Goal: Communication & Community: Answer question/provide support

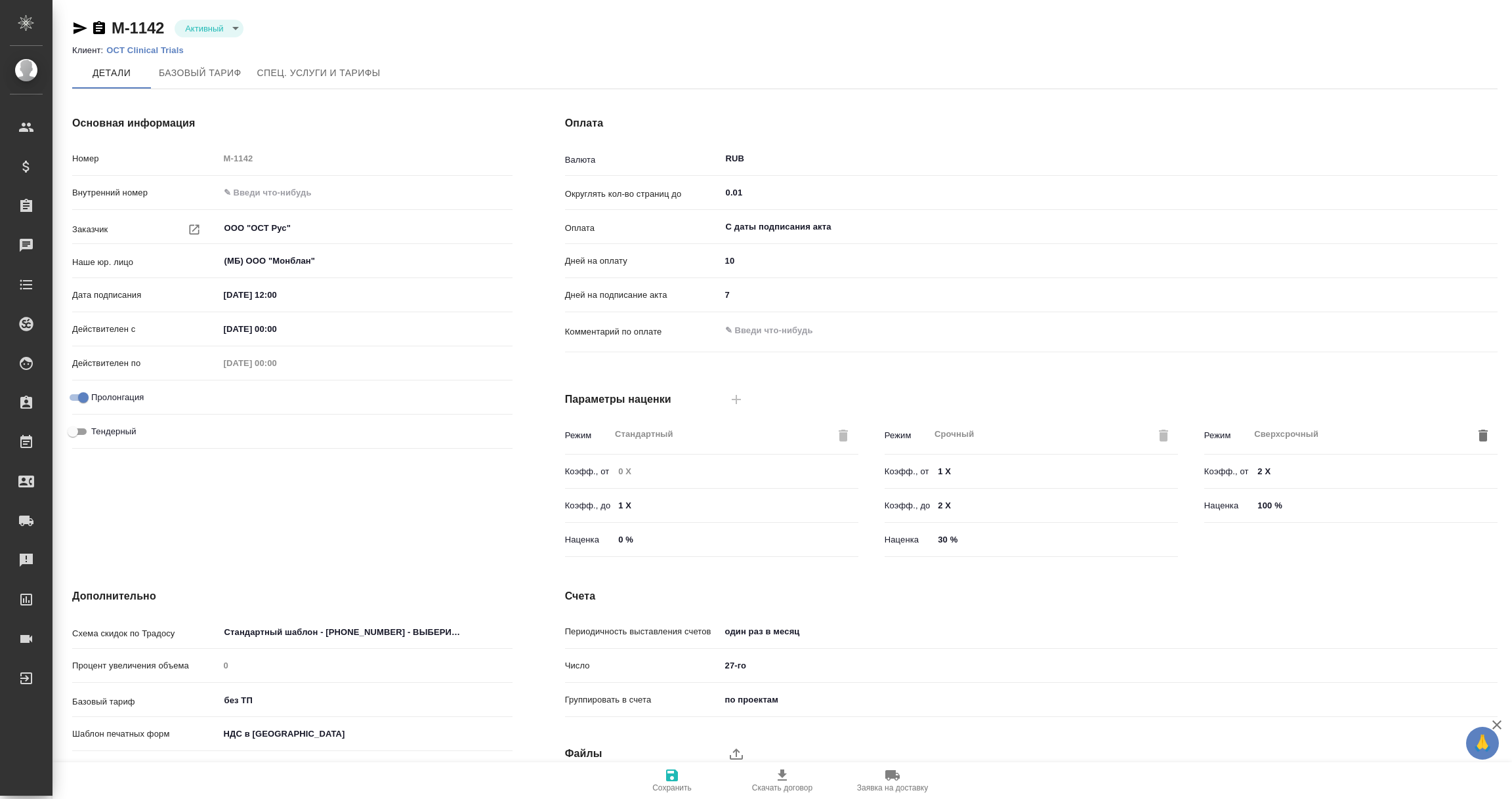
scroll to position [93, 0]
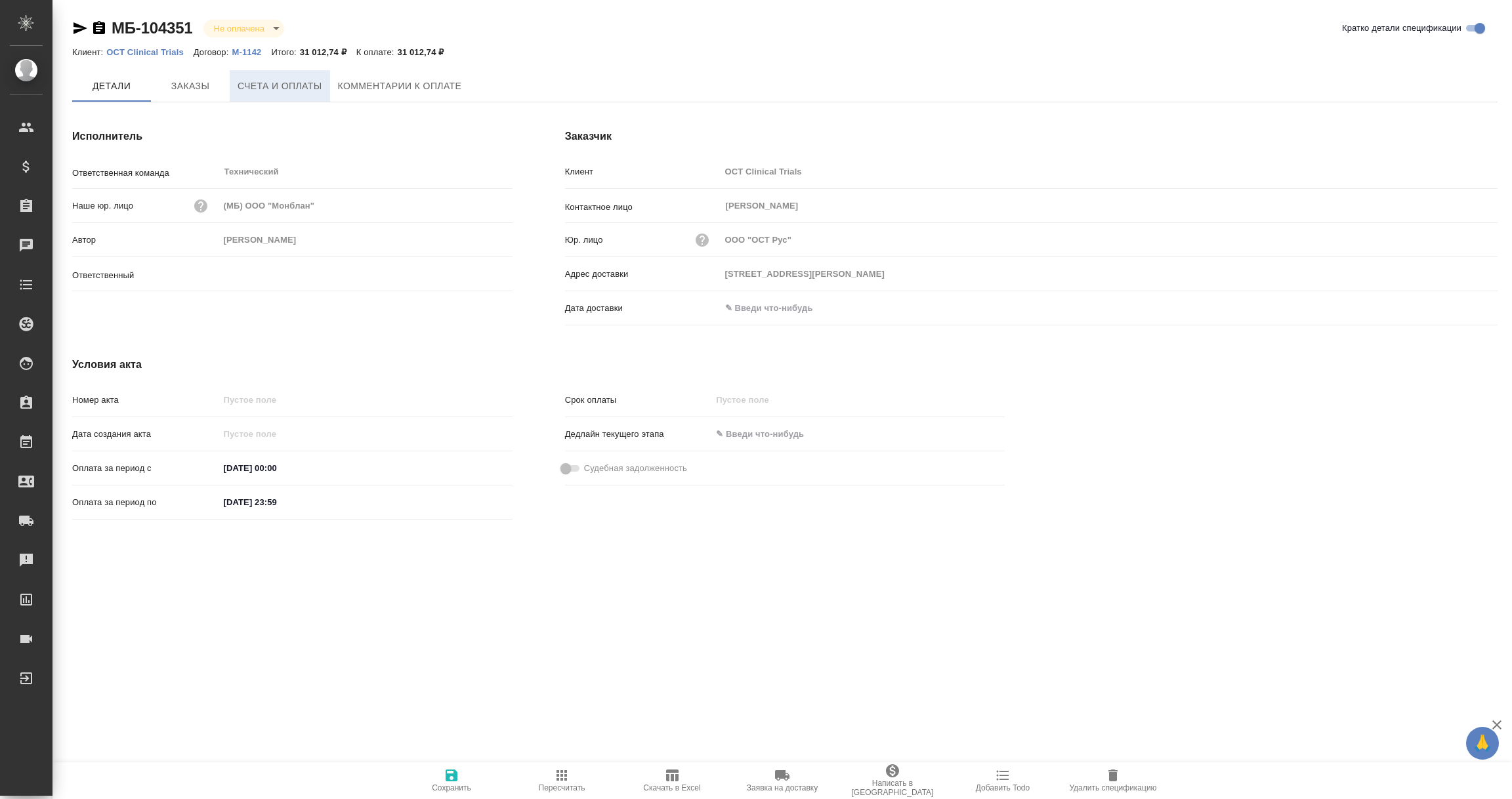
type input "[PERSON_NAME]"
click at [285, 84] on span "Счета и оплаты" at bounding box center [280, 86] width 85 height 17
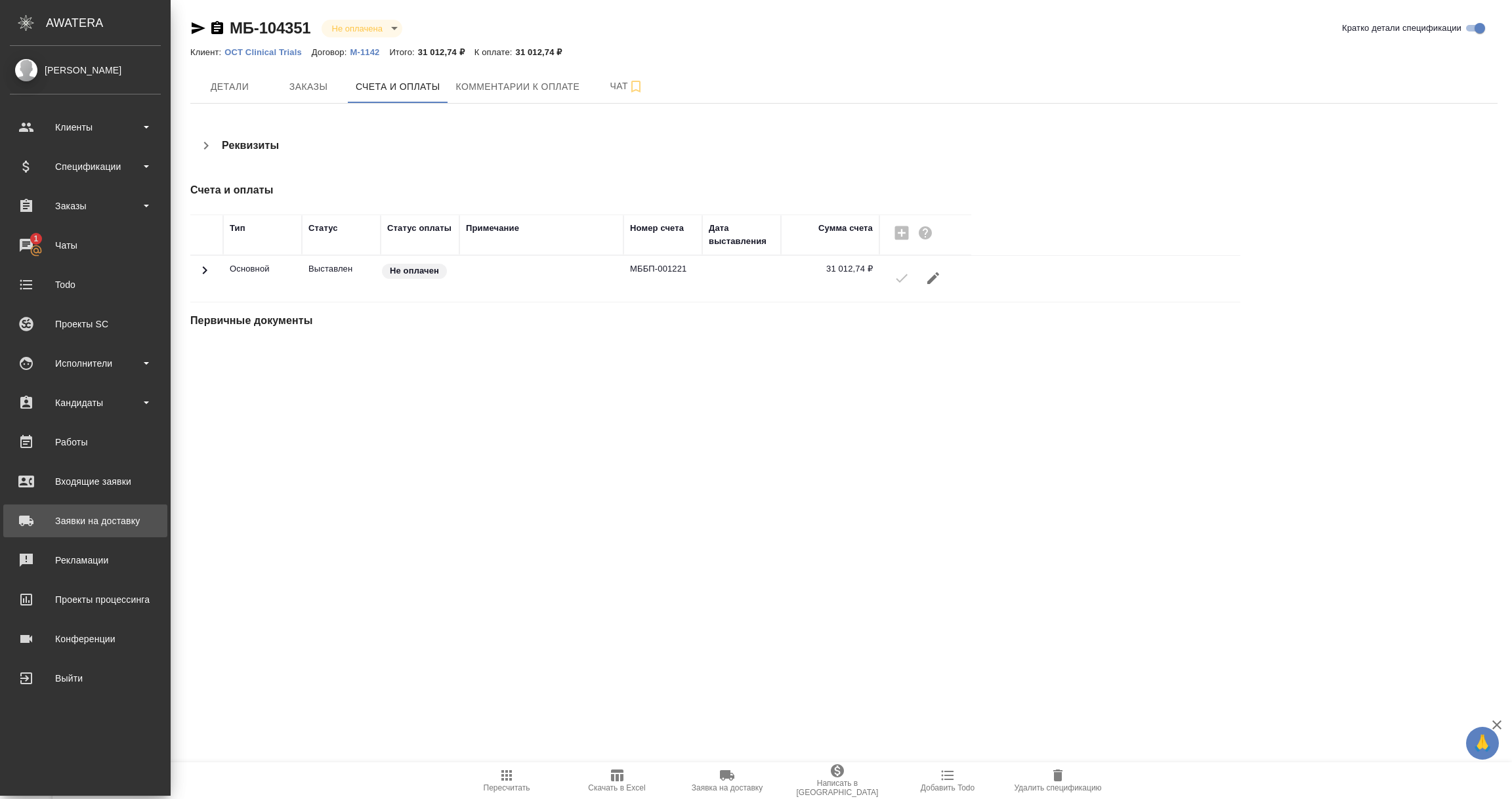
click at [86, 517] on div "Заявки на доставку" at bounding box center [85, 521] width 151 height 19
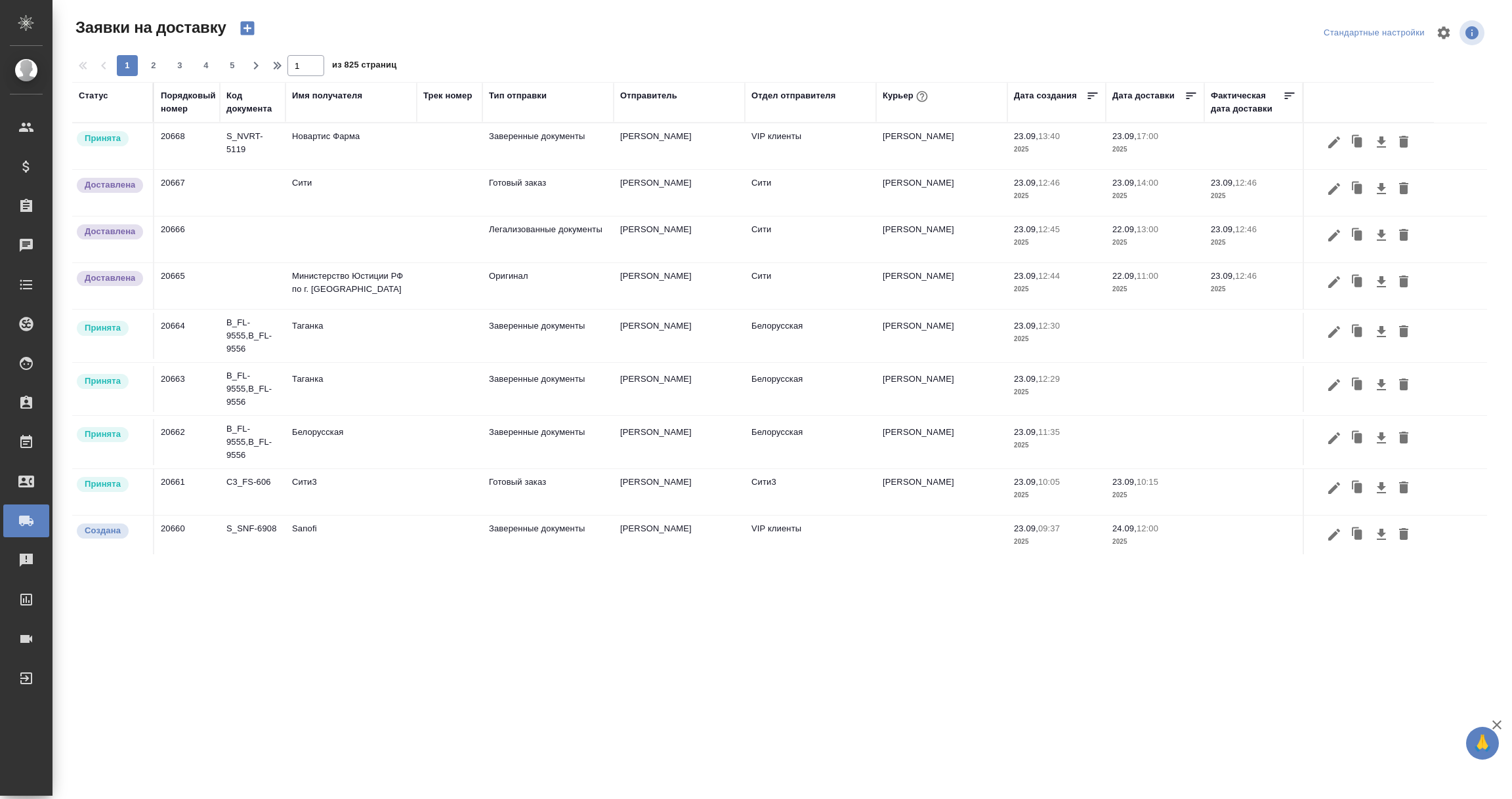
click at [183, 93] on div "Порядковый номер" at bounding box center [188, 102] width 55 height 26
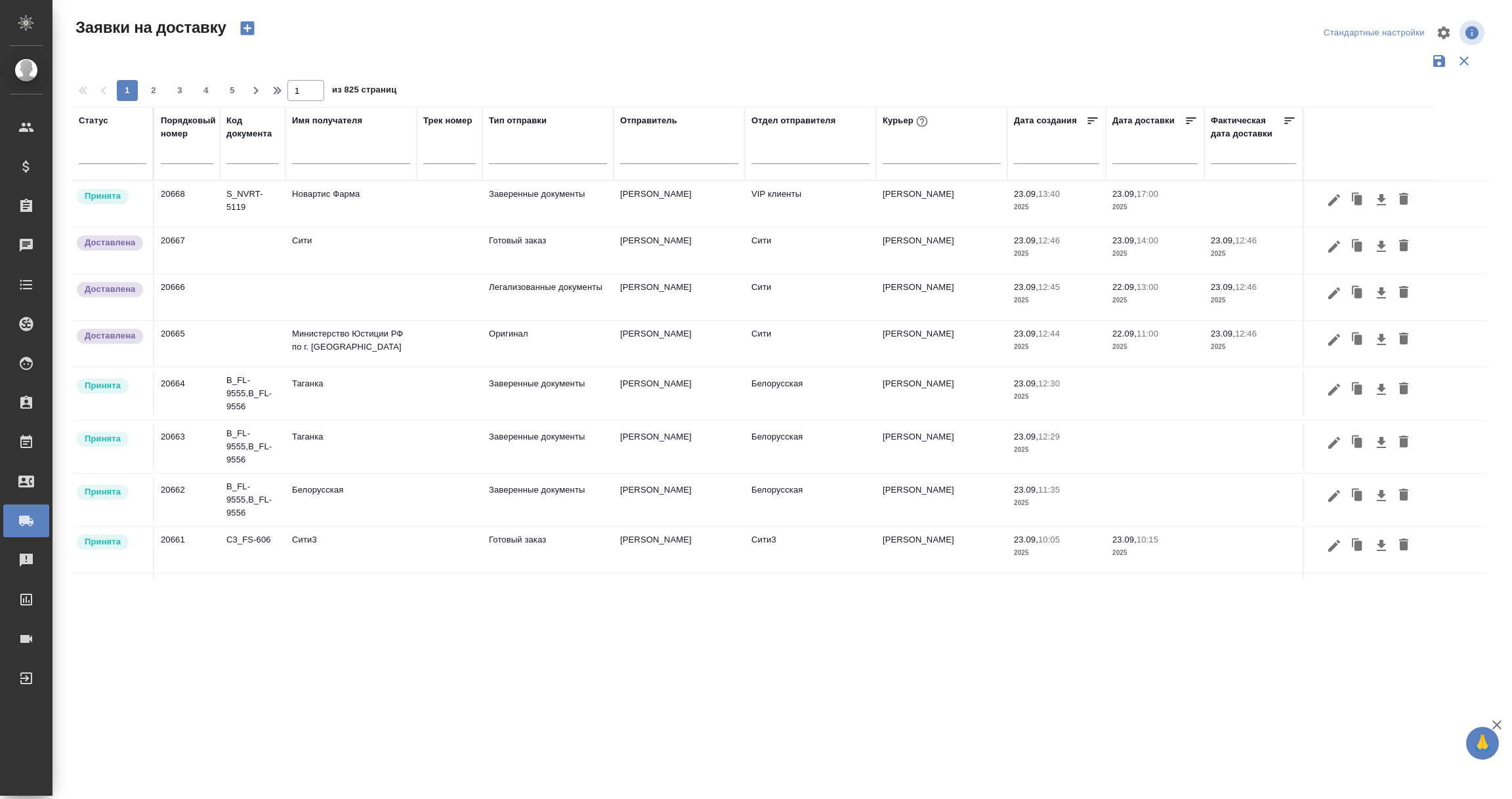
click at [174, 155] on input "text" at bounding box center [187, 154] width 52 height 18
paste input "20604"
type input "20604"
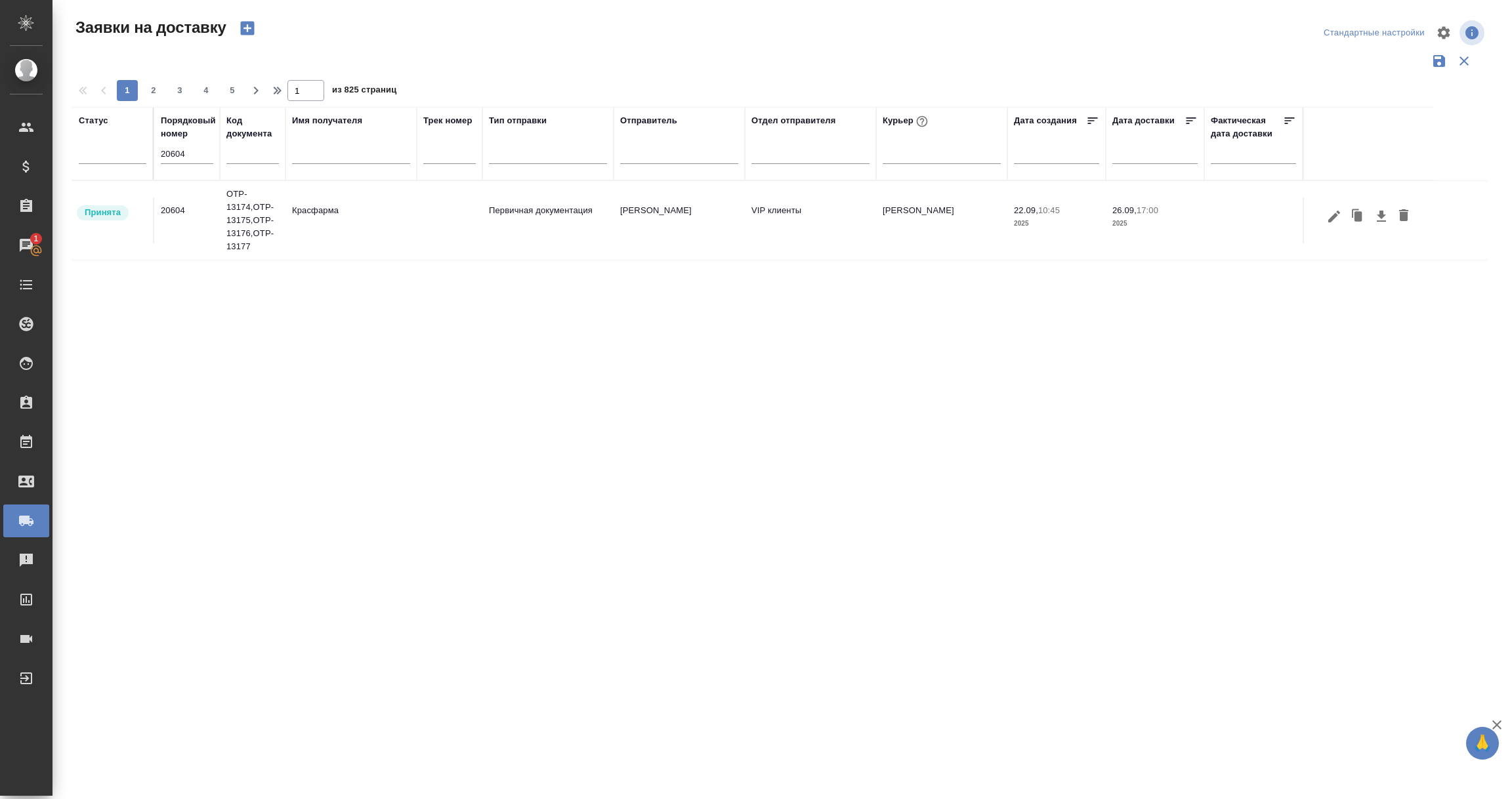
click at [180, 222] on td "20604" at bounding box center [187, 221] width 65 height 46
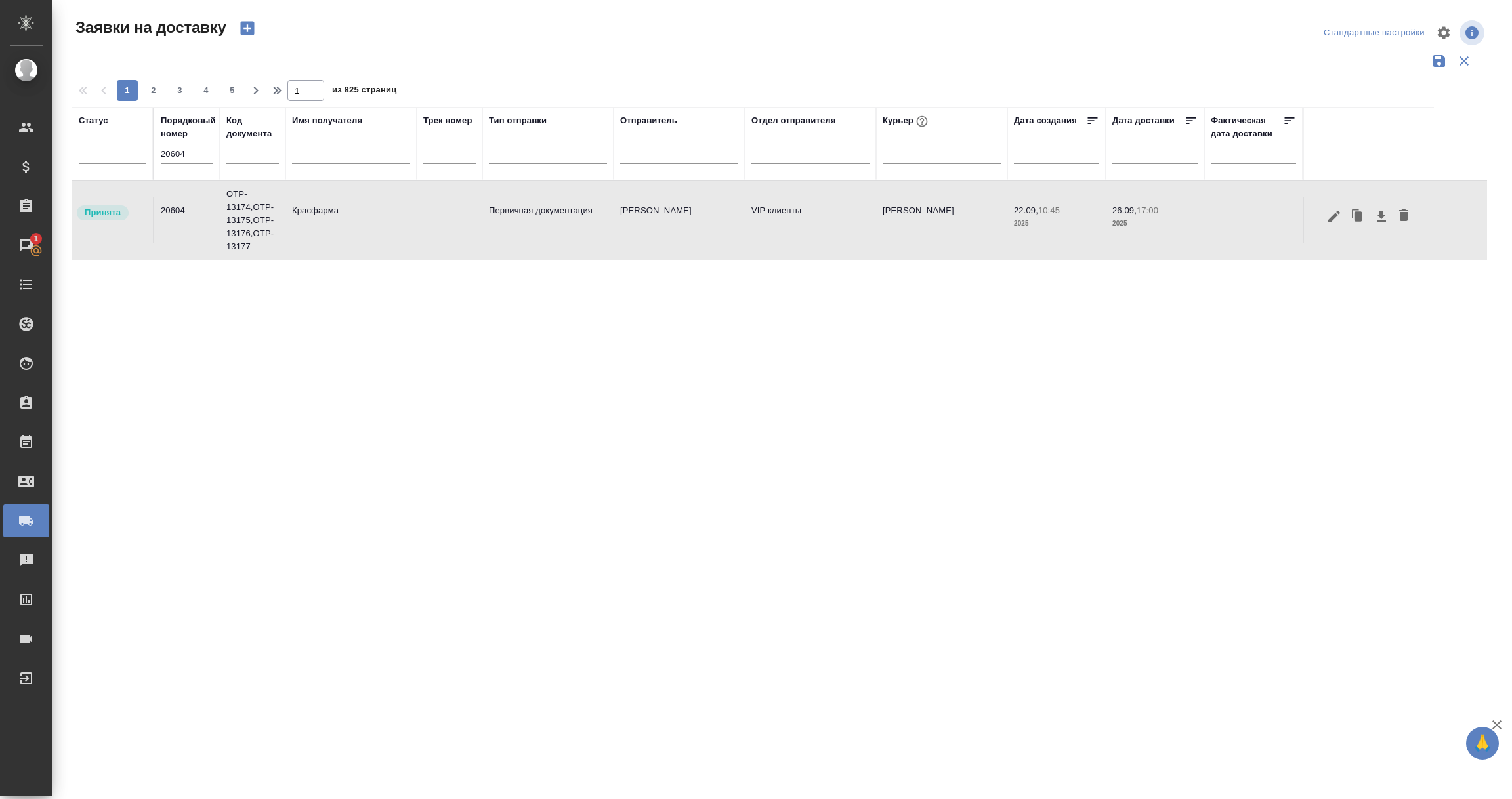
click at [180, 222] on td "20604" at bounding box center [187, 221] width 65 height 46
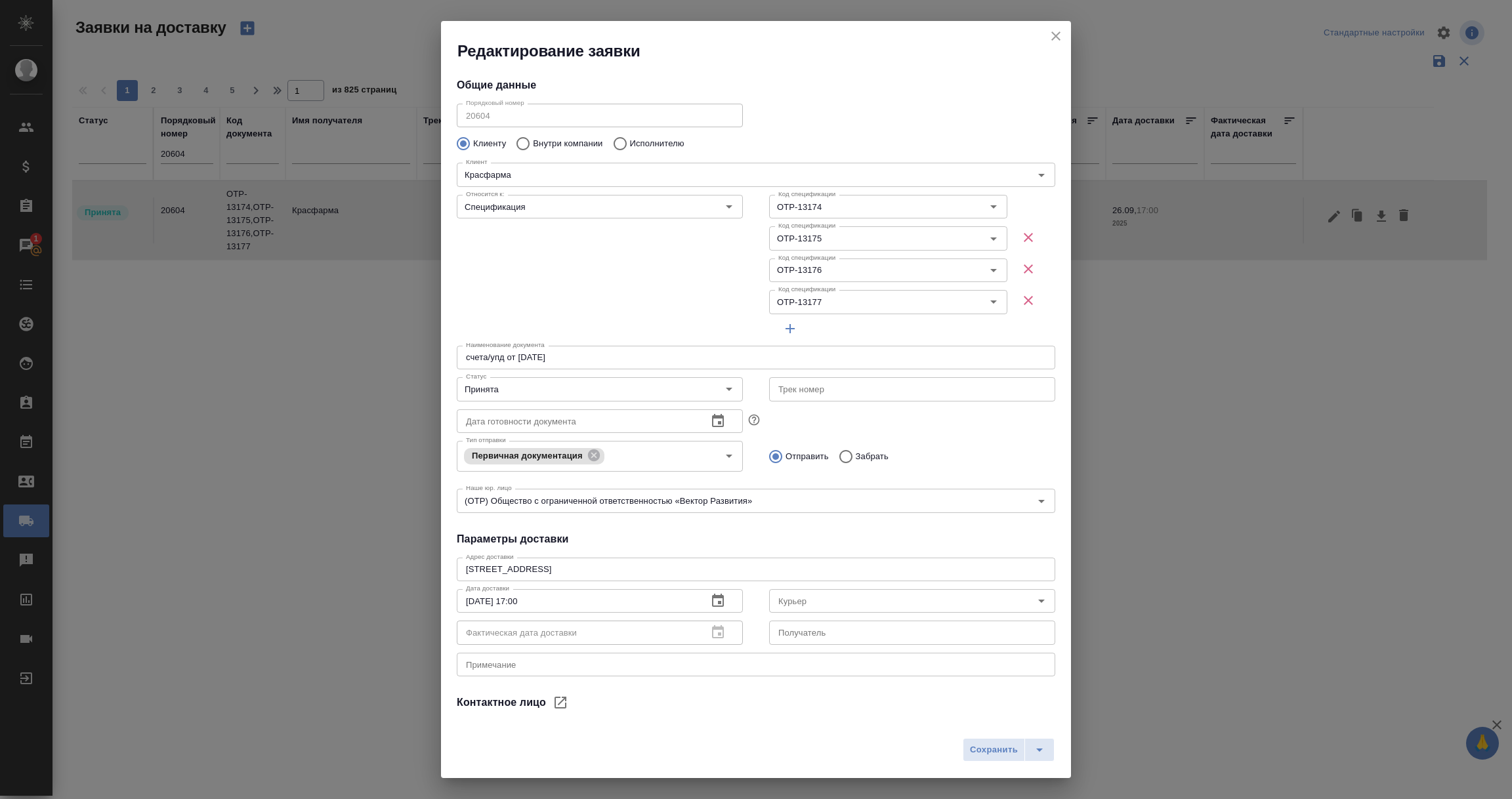
type input "Северов Олег"
type input "Кузьмина Ксения"
click at [1054, 33] on icon "close" at bounding box center [1055, 35] width 9 height 9
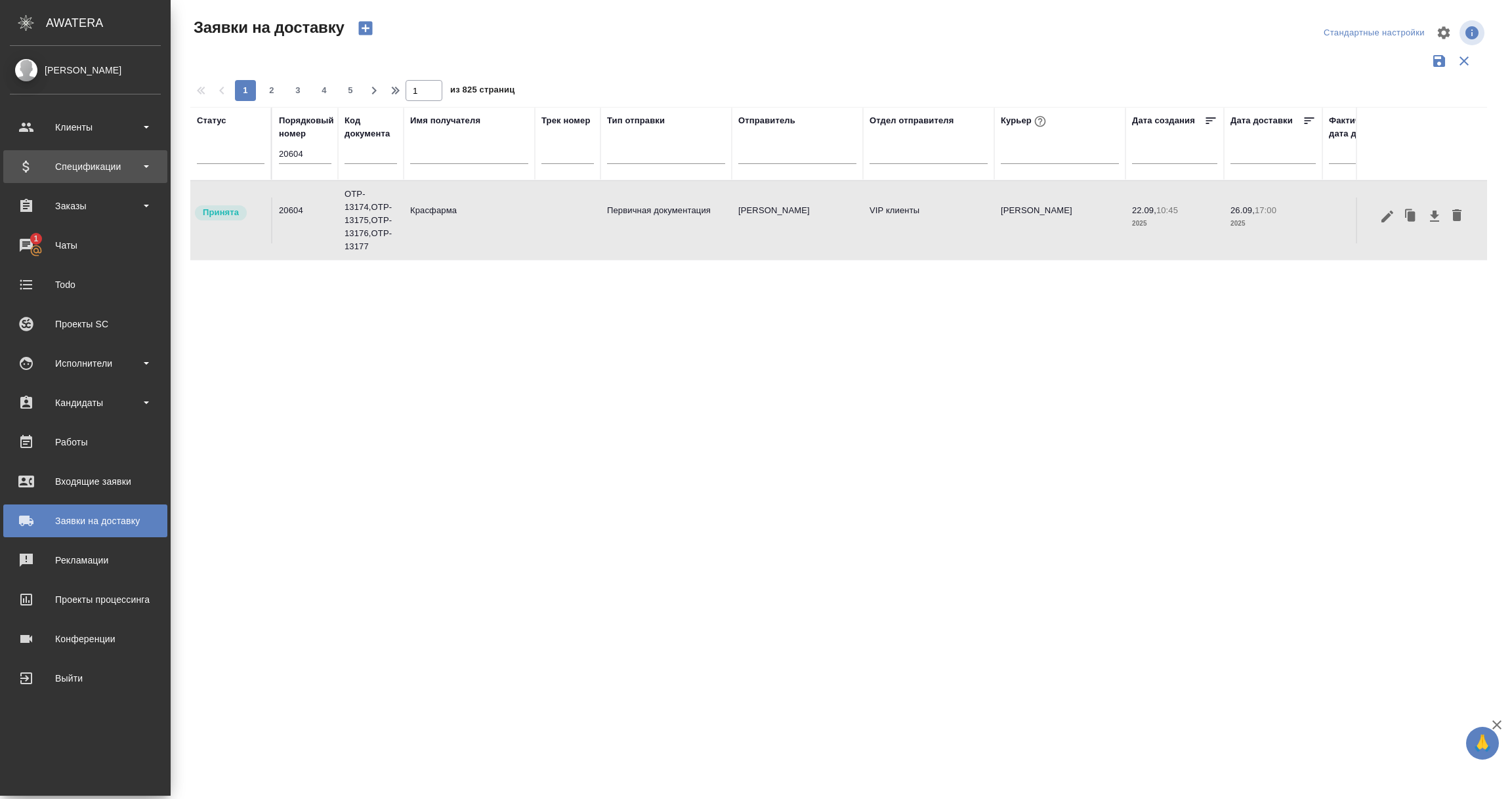
click at [79, 166] on div "Спецификации" at bounding box center [85, 166] width 151 height 19
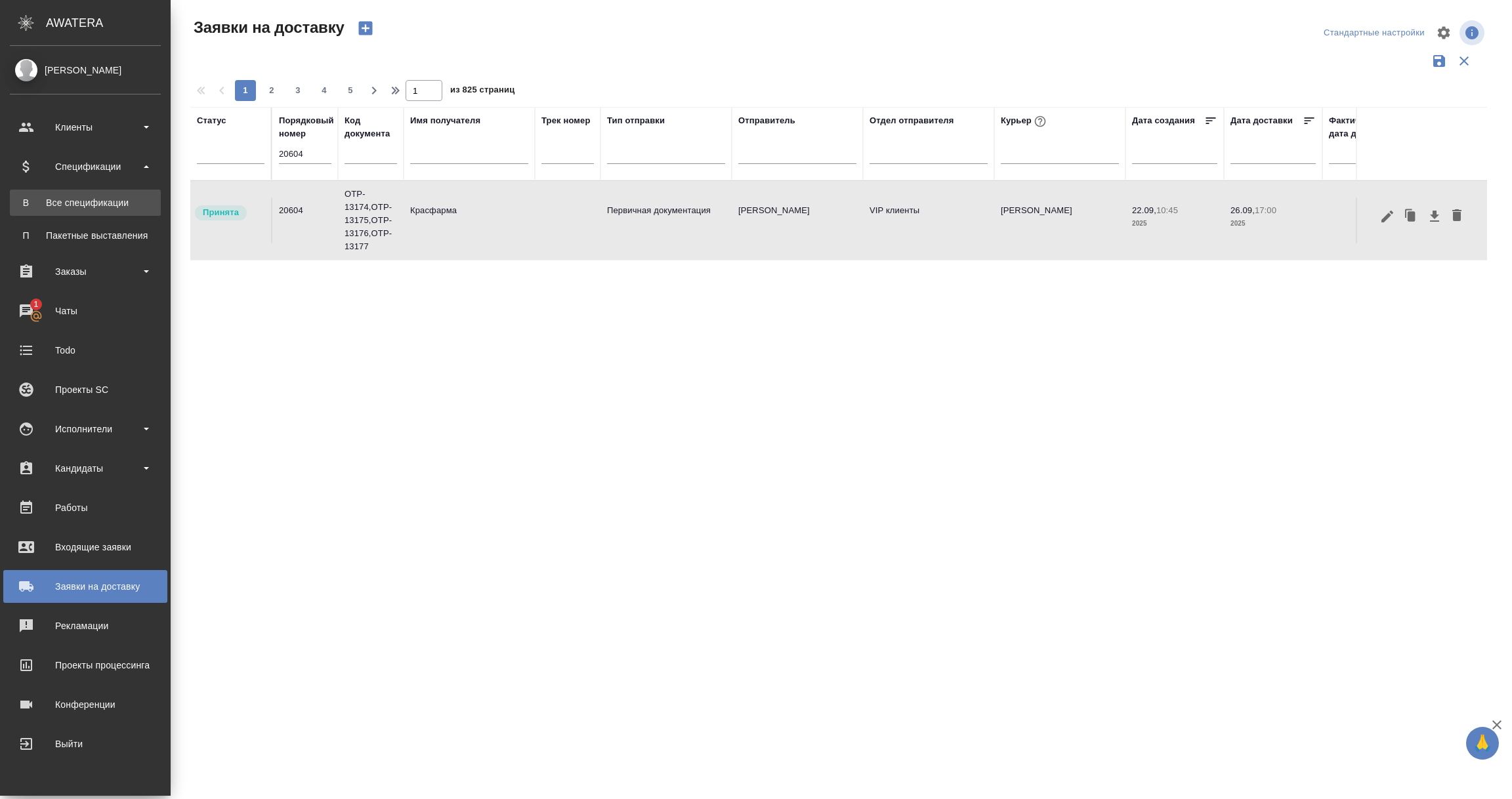
click at [76, 203] on div "Все спецификации" at bounding box center [86, 203] width 138 height 13
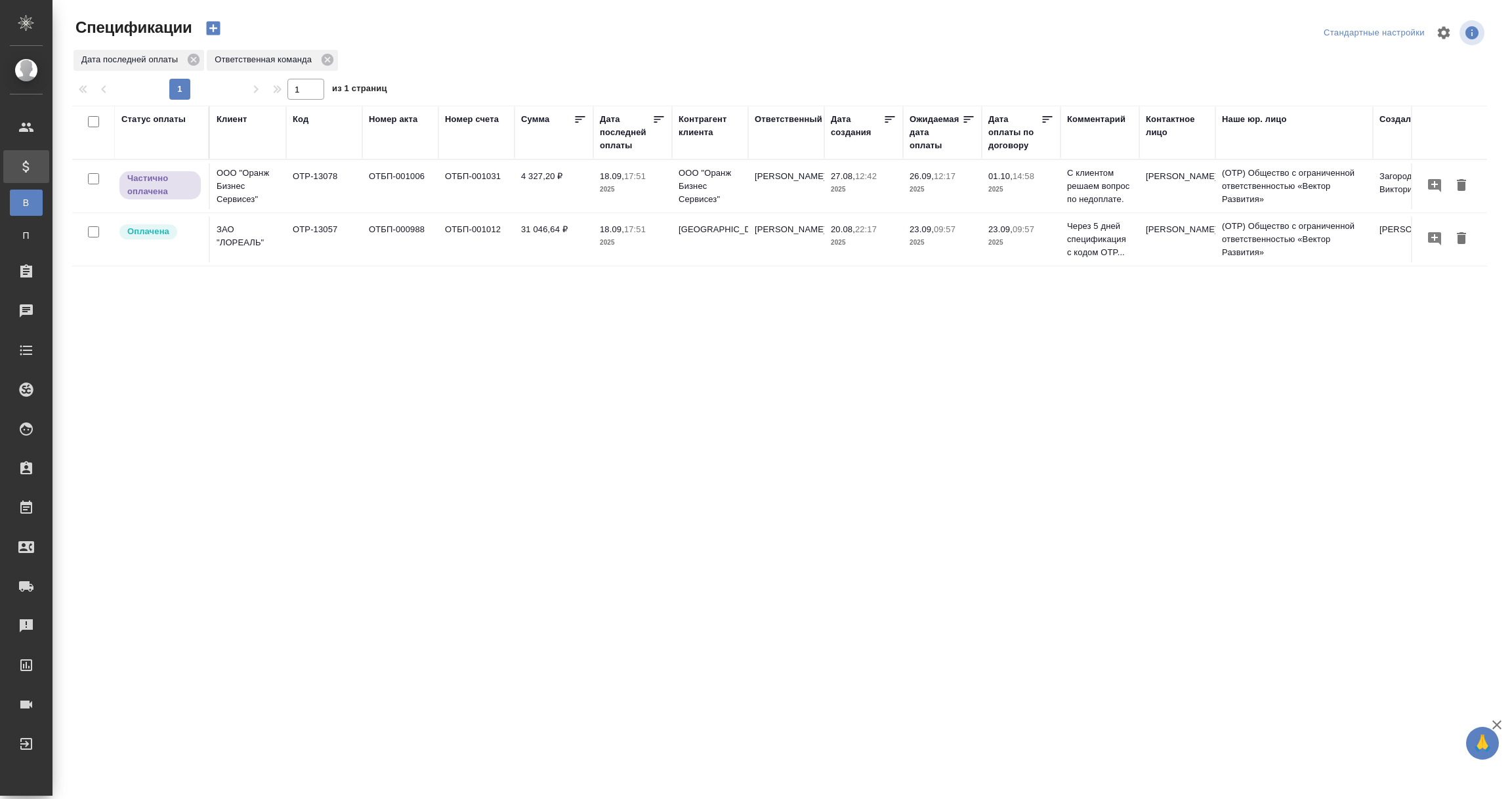
click at [613, 143] on div "Дата последней оплаты" at bounding box center [626, 132] width 52 height 40
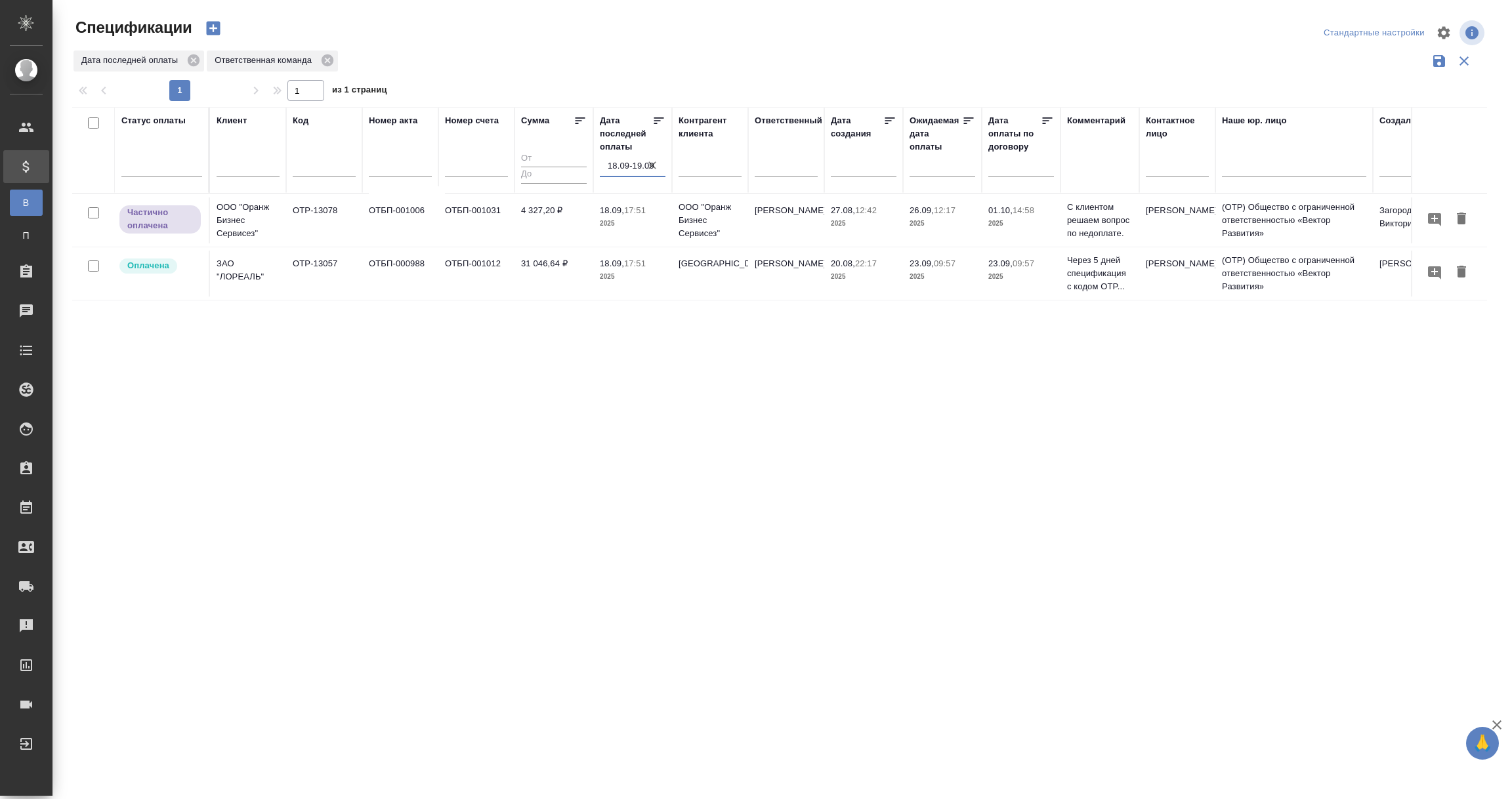
click at [631, 168] on input "18.09-19.09" at bounding box center [636, 166] width 58 height 18
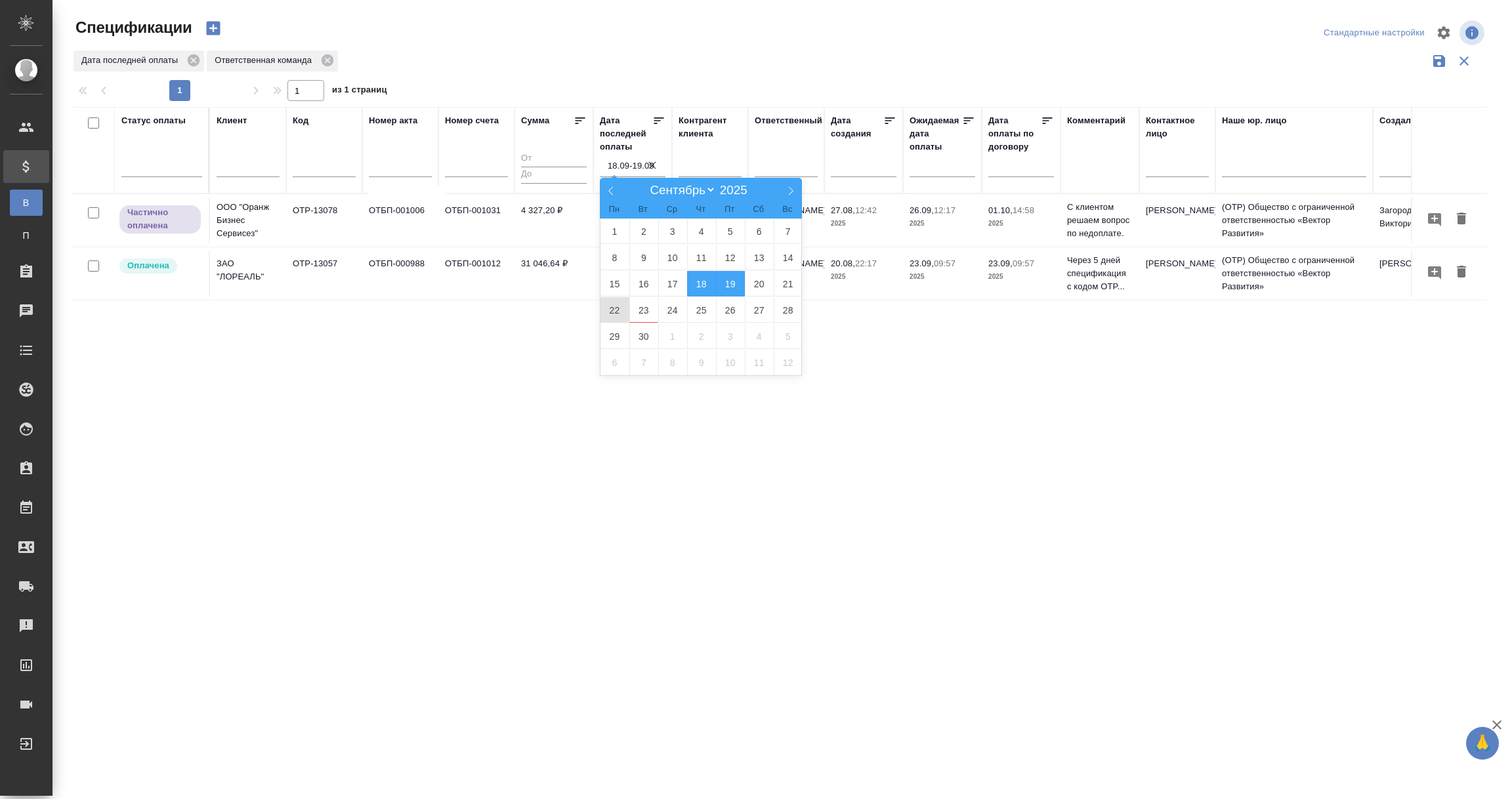
click at [620, 312] on span "22" at bounding box center [615, 310] width 29 height 26
click at [643, 312] on span "23" at bounding box center [643, 310] width 29 height 26
type div "2025-09-21T21:00:00.000Z — 2025-09-22T21:00:00.000Z"
type input "22.09-23.09"
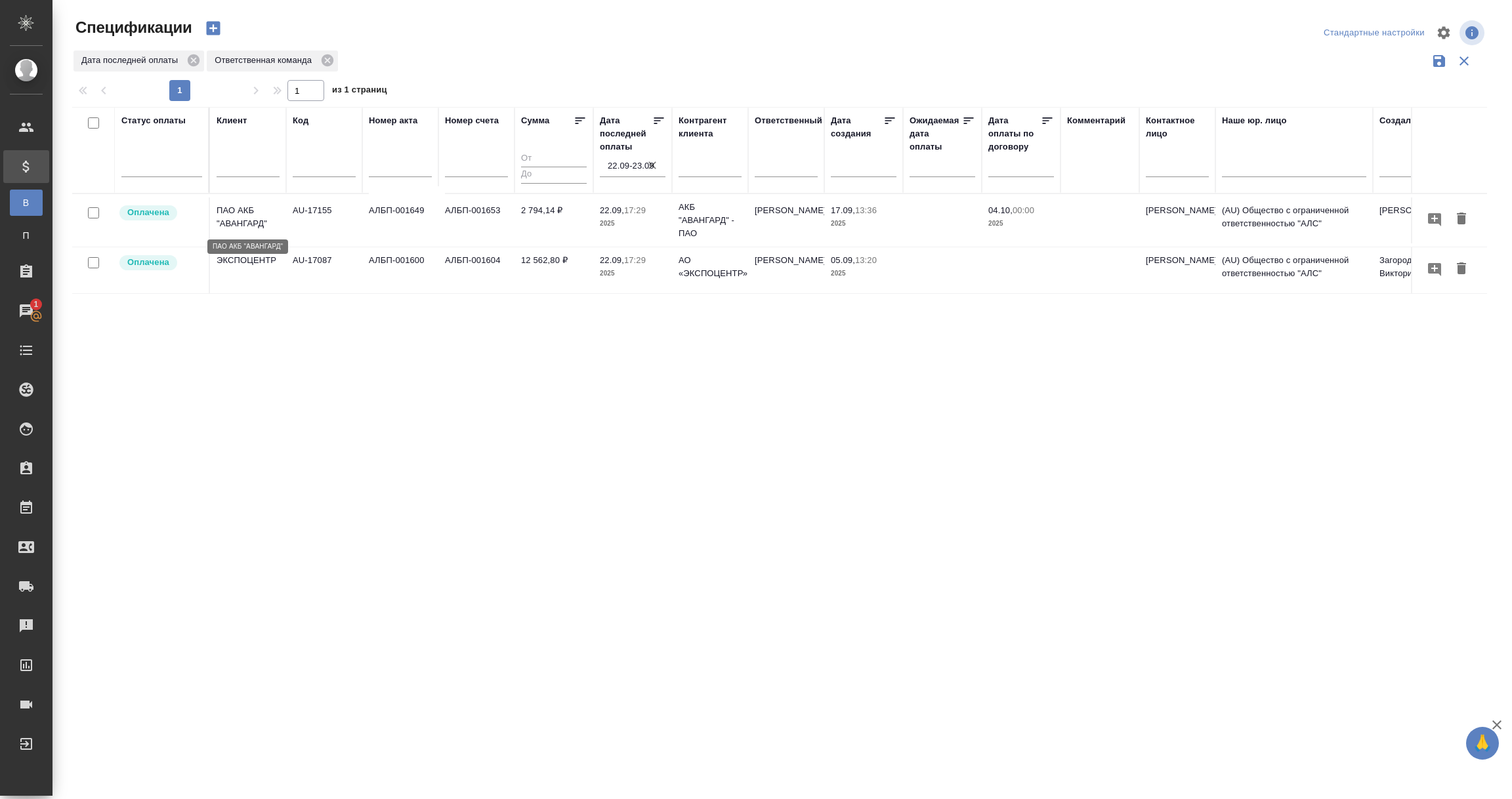
click at [223, 219] on p "ПАО АКБ "АВАНГАРД"" at bounding box center [248, 217] width 63 height 26
click at [223, 219] on p "ПАО АКБ "АВАНГАРД"" at bounding box center [248, 217] width 63 height 26
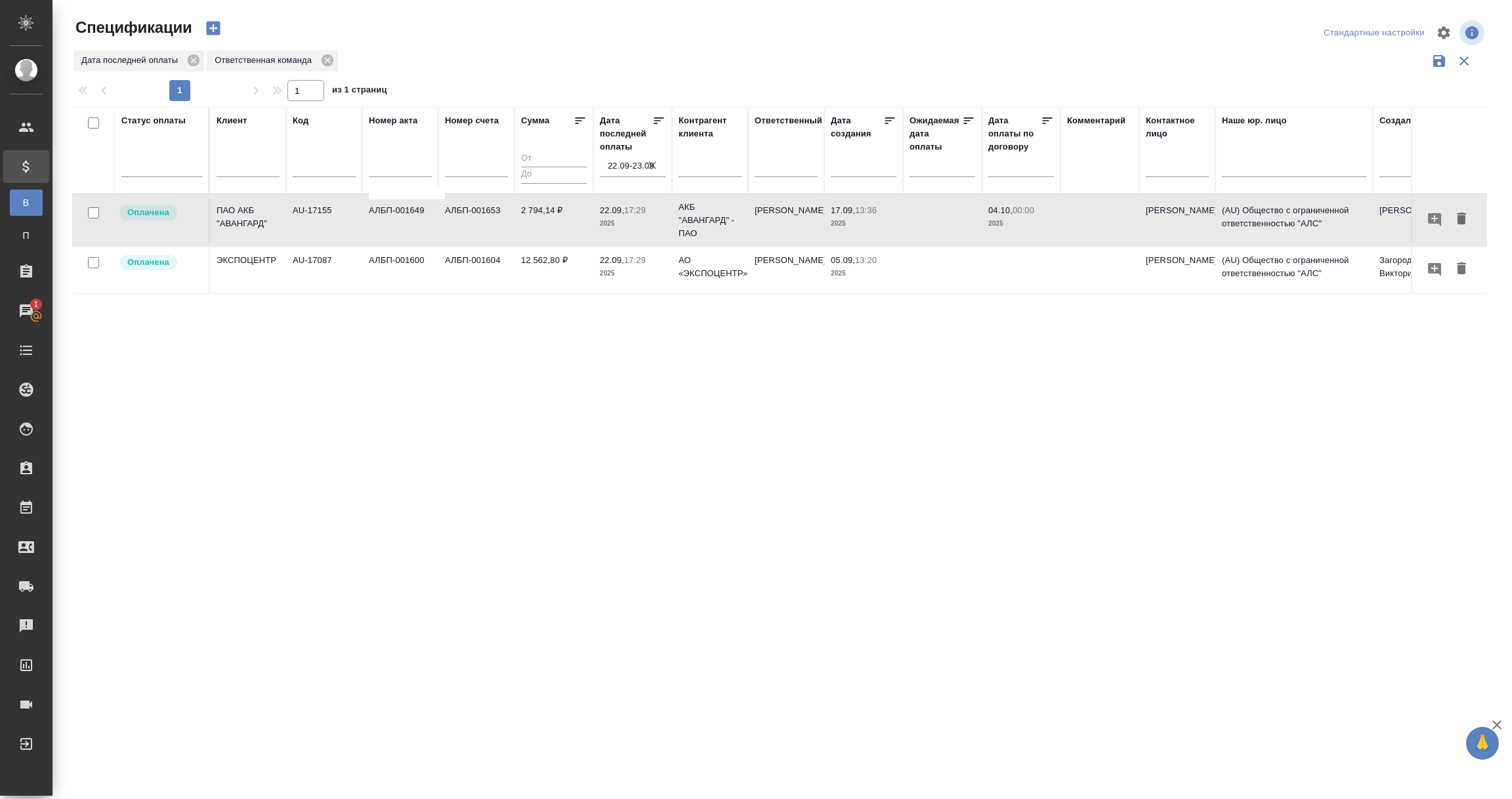
click at [226, 276] on td "ЭКСПОЦЕНТР" at bounding box center [248, 270] width 76 height 46
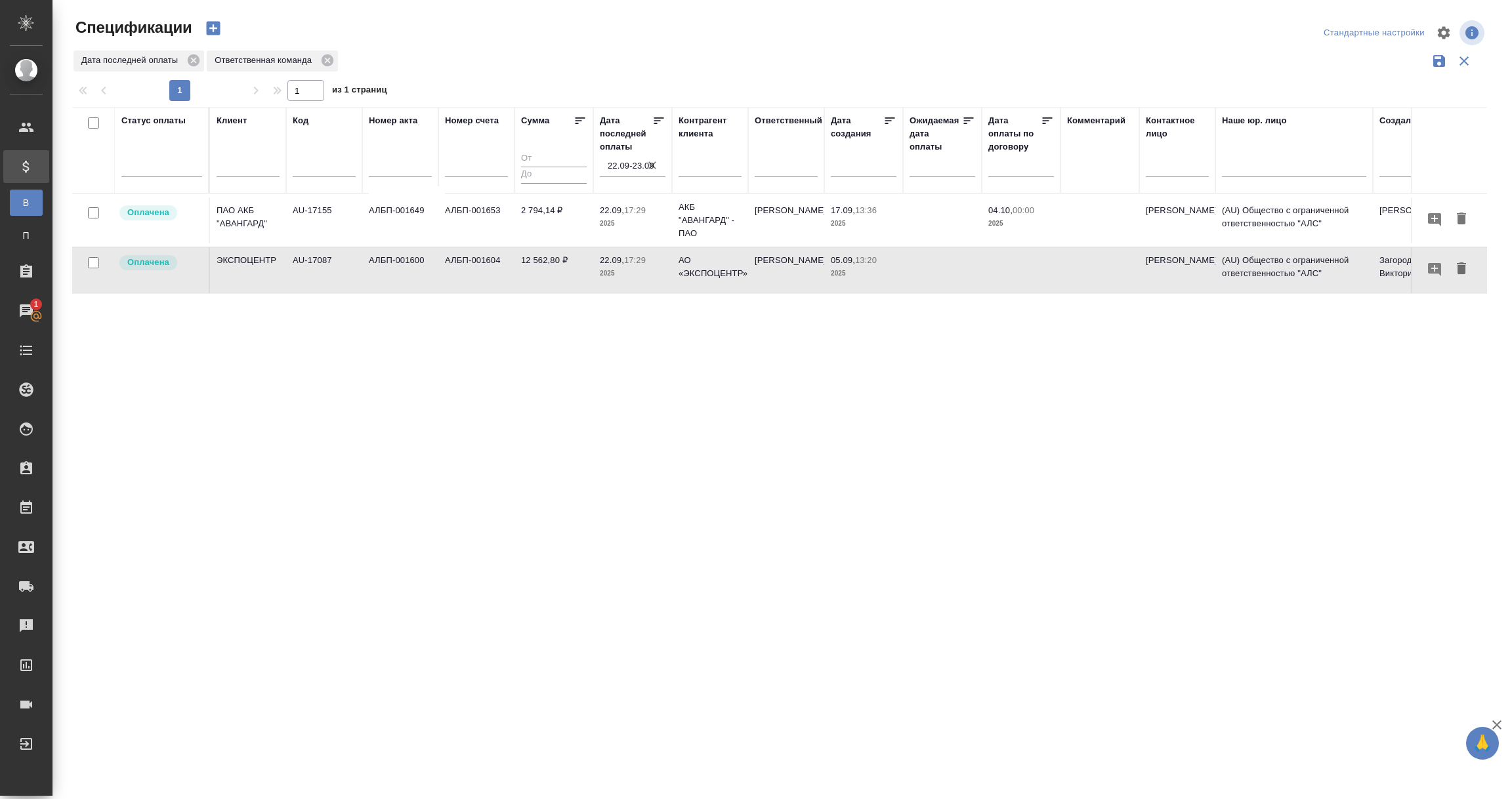
click at [899, 562] on div "Статус оплаты Клиент Код Номер акта Номер счета Сумма Дата последней оплаты 22.…" at bounding box center [780, 343] width 1415 height 473
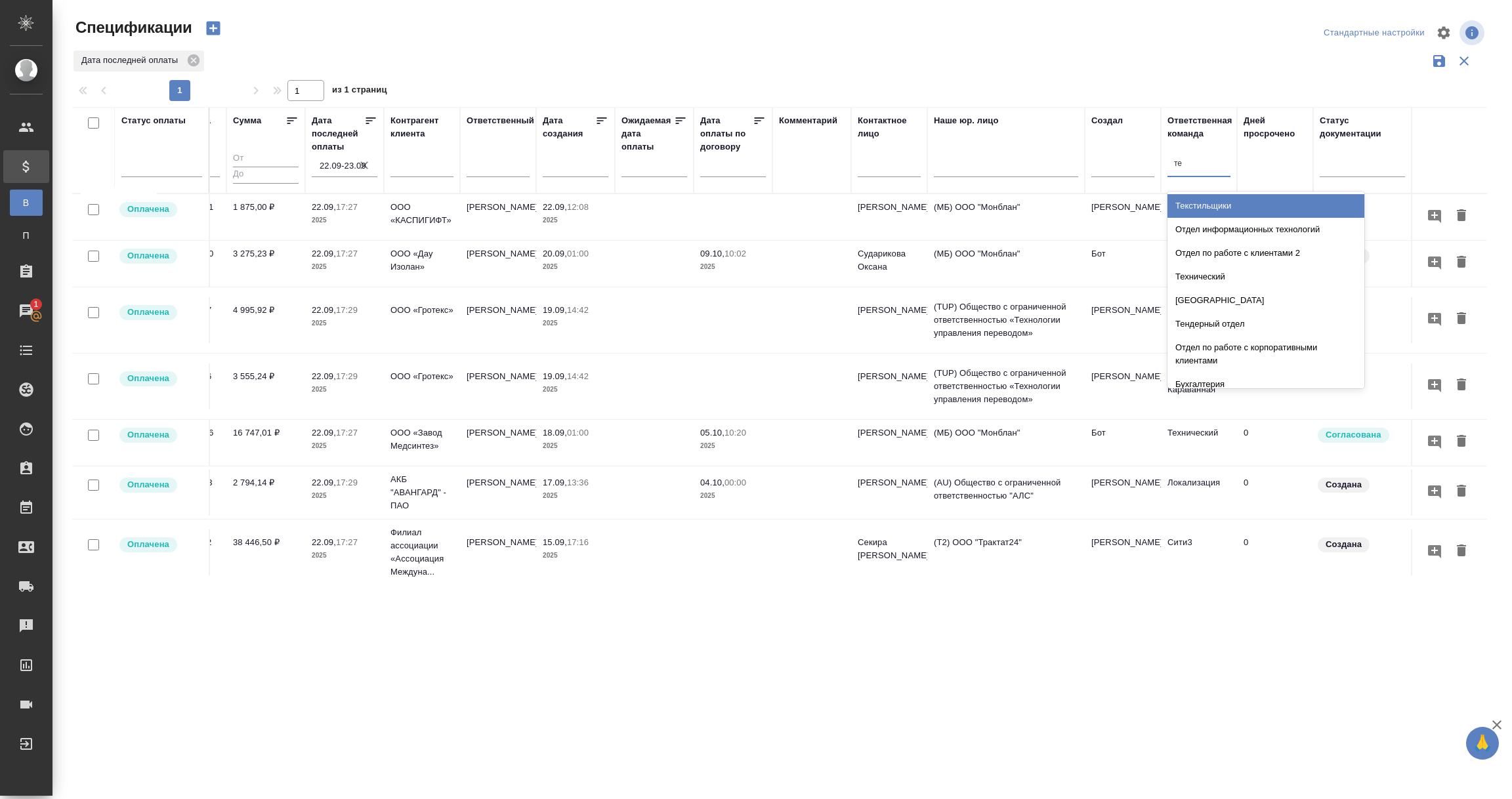
type input "тех"
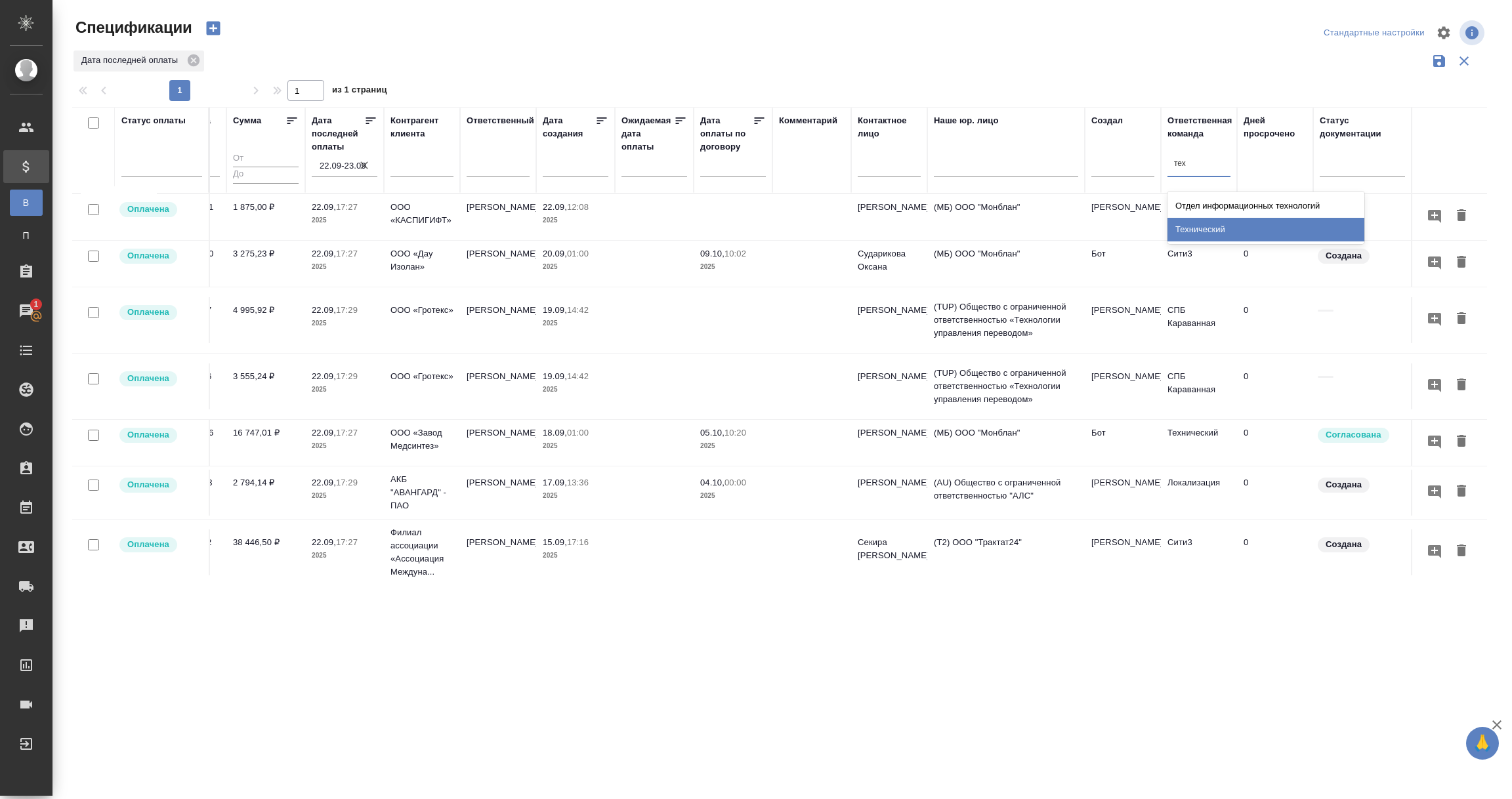
click at [1208, 231] on div "Технический" at bounding box center [1266, 230] width 197 height 24
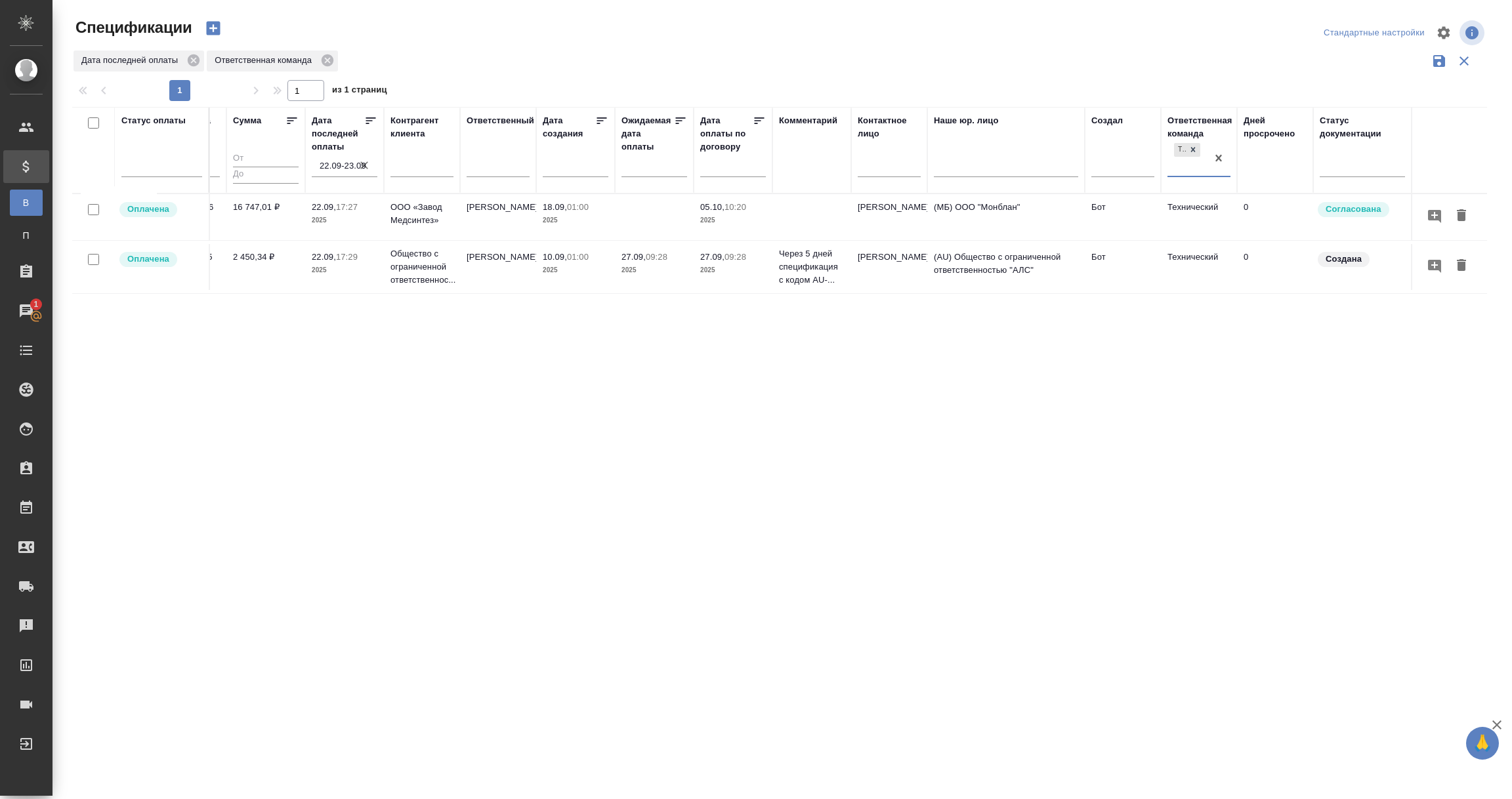
scroll to position [0, 0]
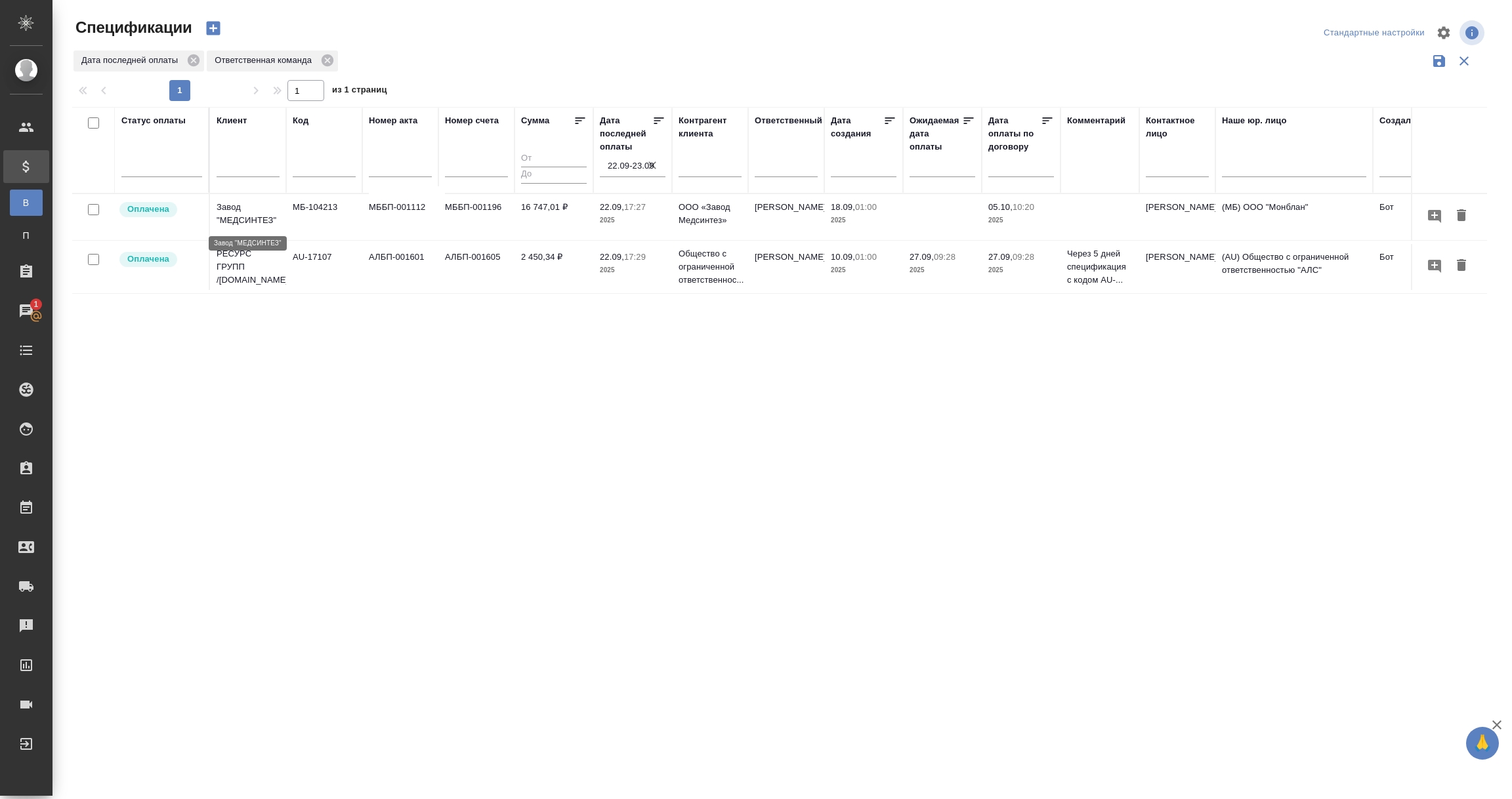
click at [254, 224] on p "Завод "МЕДСИНТЕЗ"" at bounding box center [248, 214] width 63 height 26
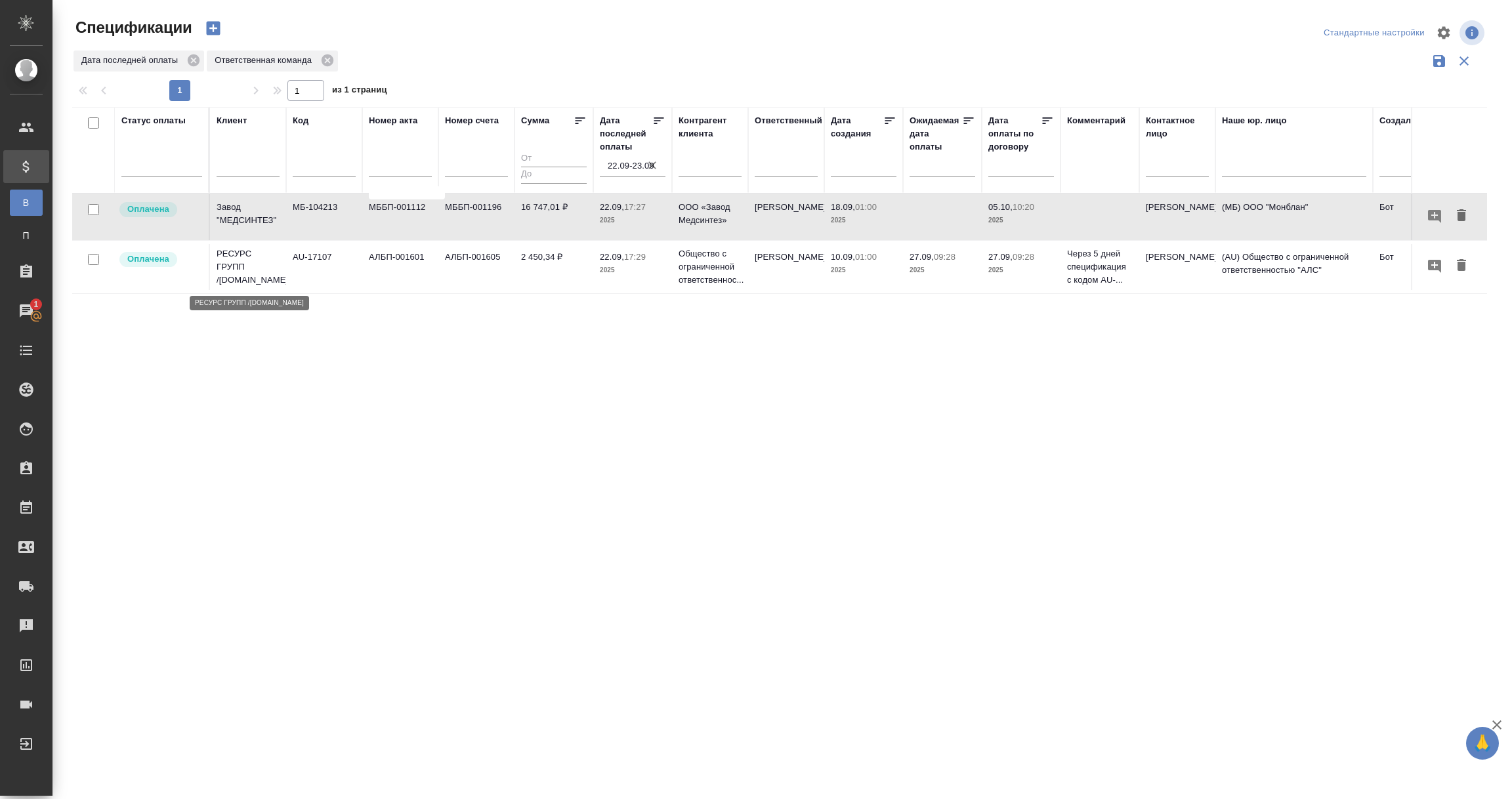
click at [227, 265] on p "РЕСУРС ГРУПП /resourcegroup.ru" at bounding box center [248, 267] width 63 height 40
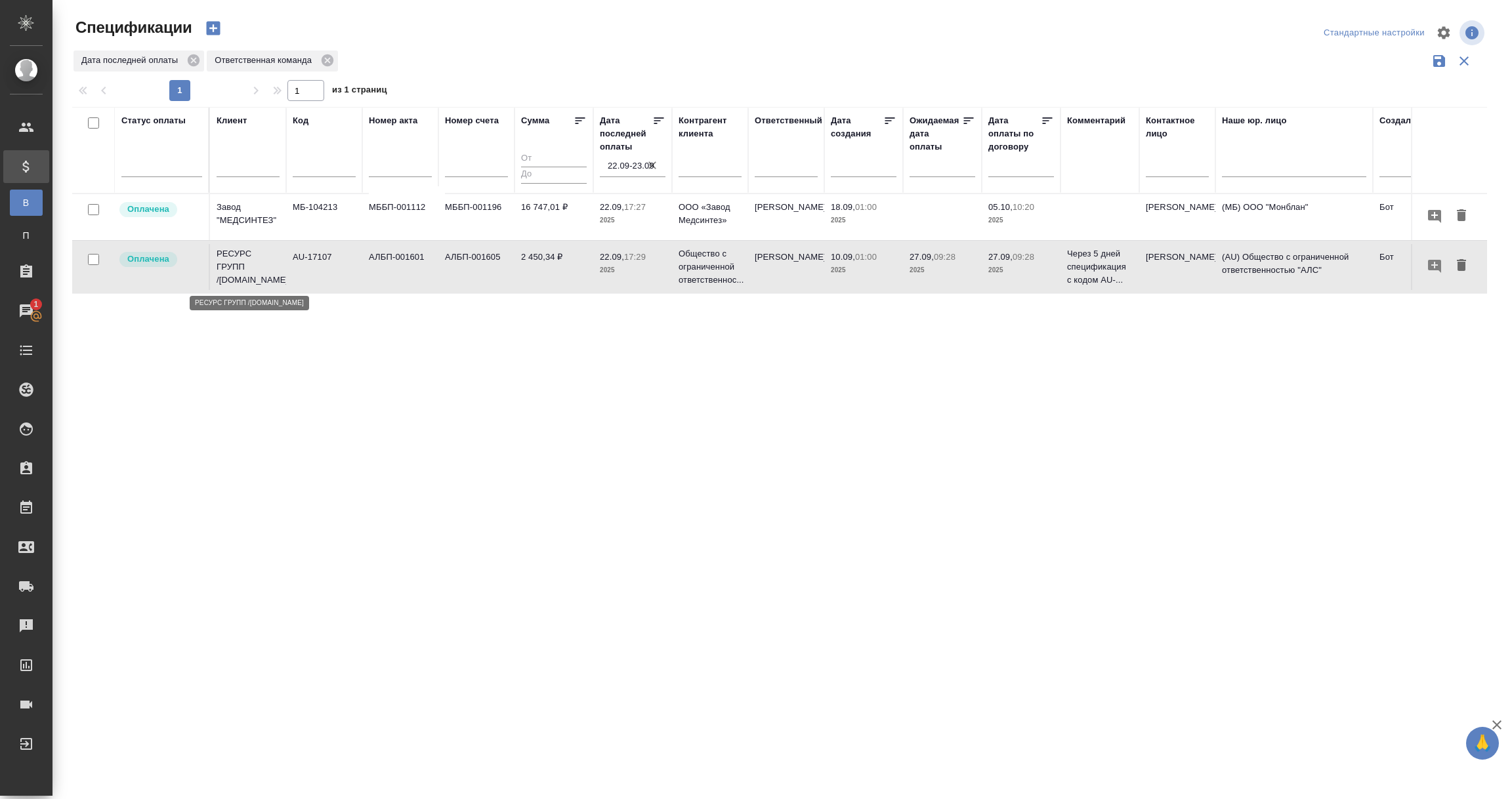
click at [227, 265] on p "РЕСУРС ГРУПП /resourcegroup.ru" at bounding box center [248, 267] width 63 height 40
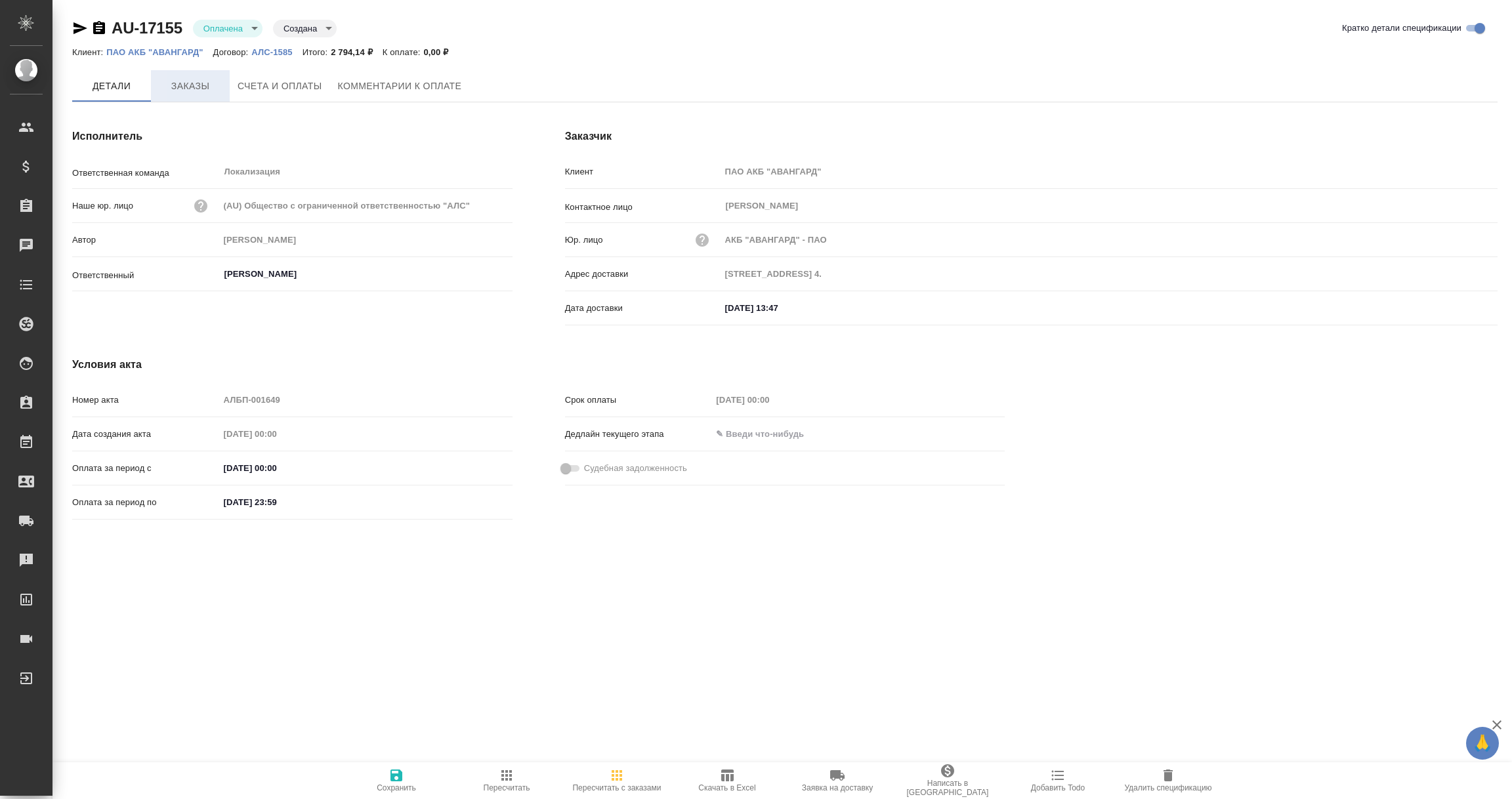
click at [184, 80] on span "Заказы" at bounding box center [190, 86] width 63 height 17
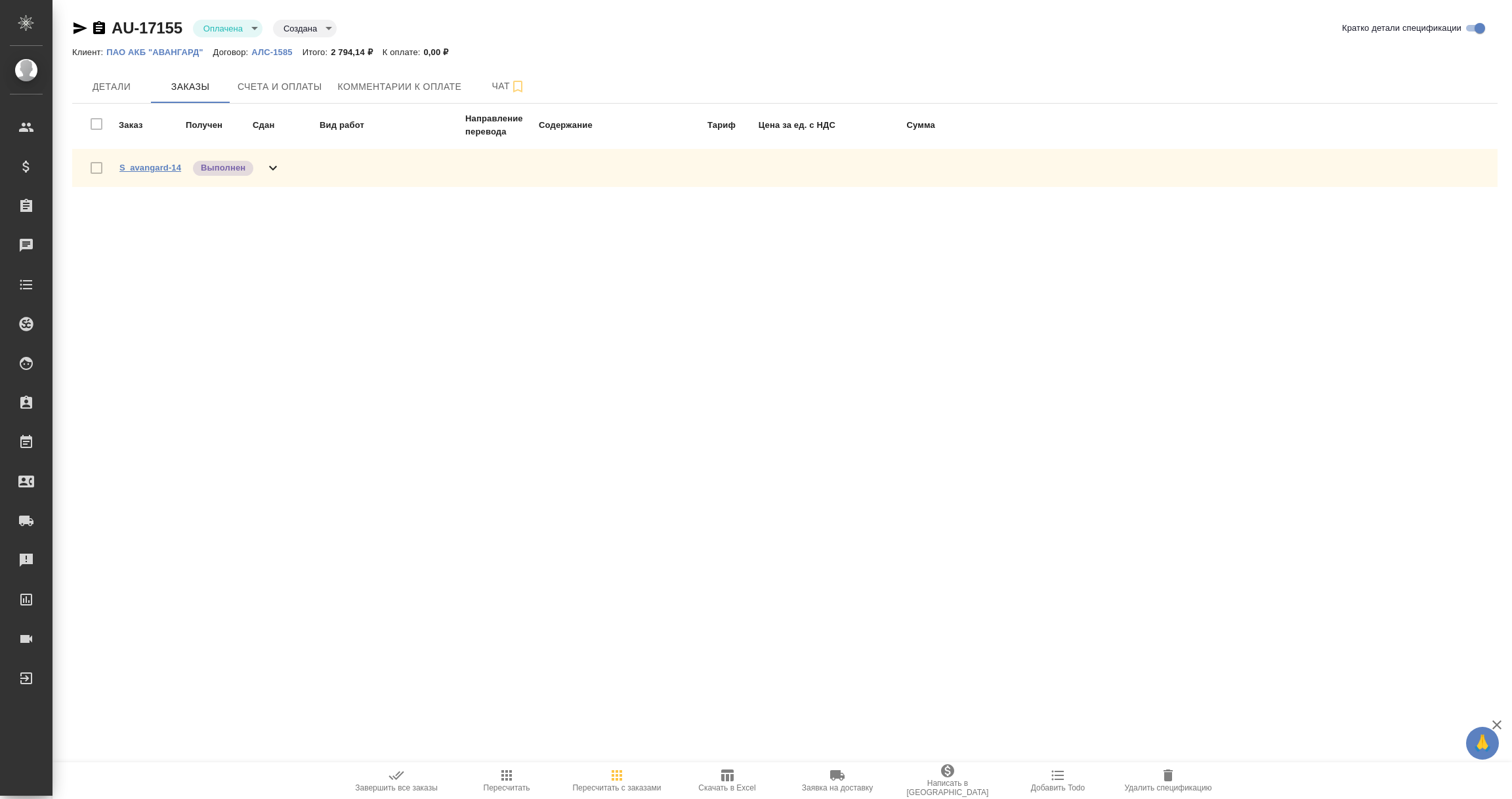
click at [155, 163] on link "S_avangard-14" at bounding box center [150, 168] width 62 height 10
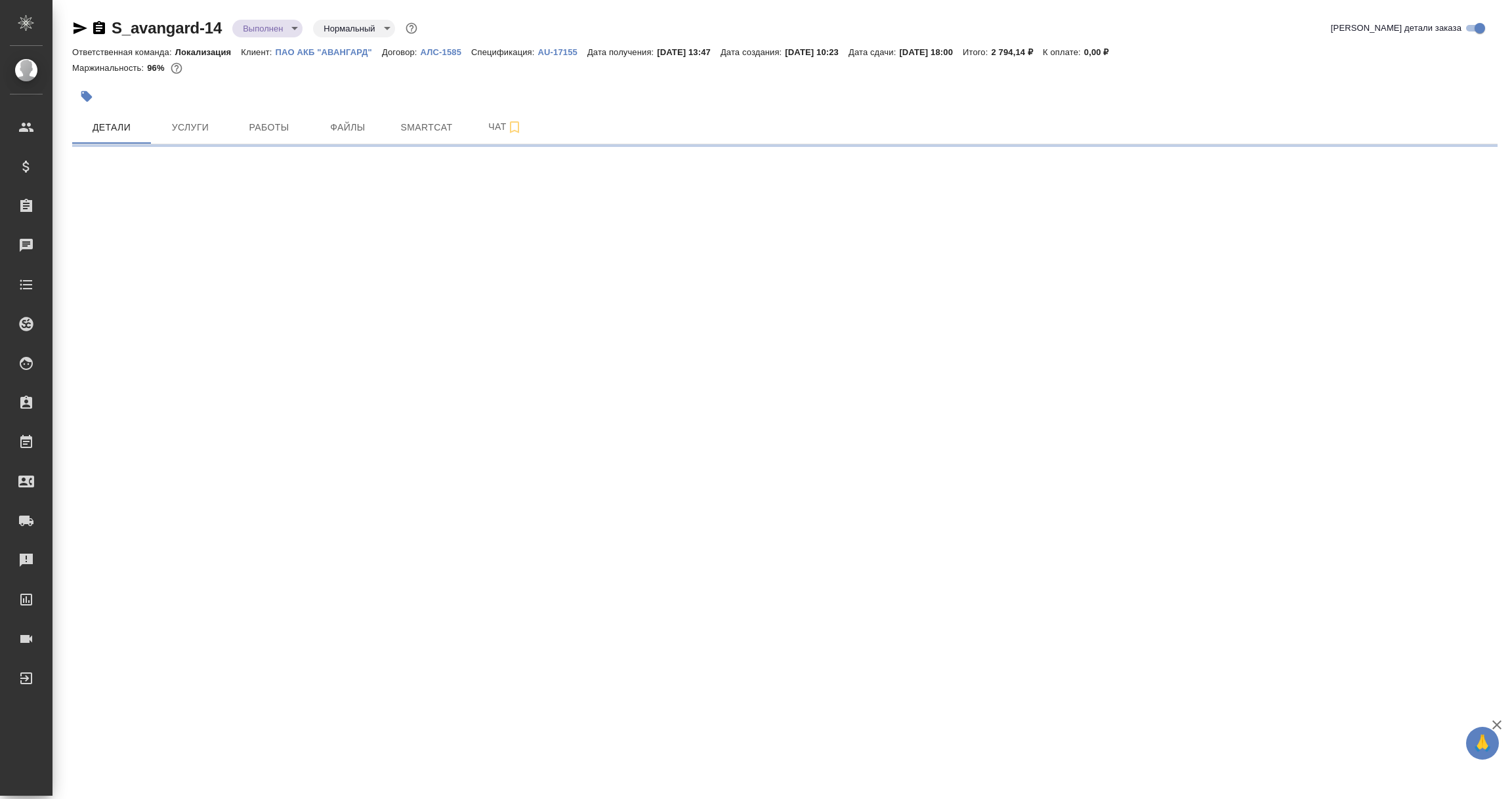
select select "RU"
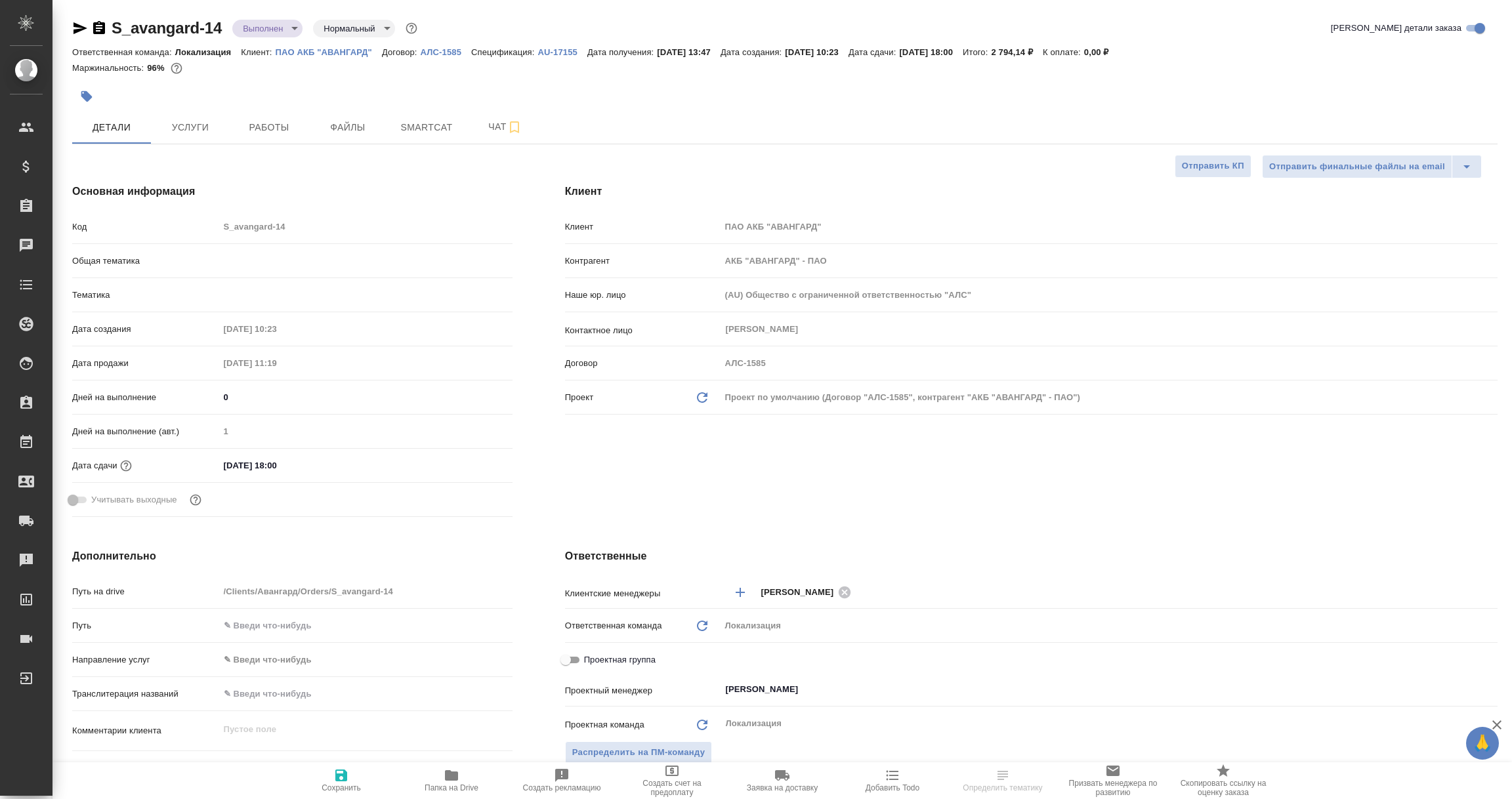
type textarea "x"
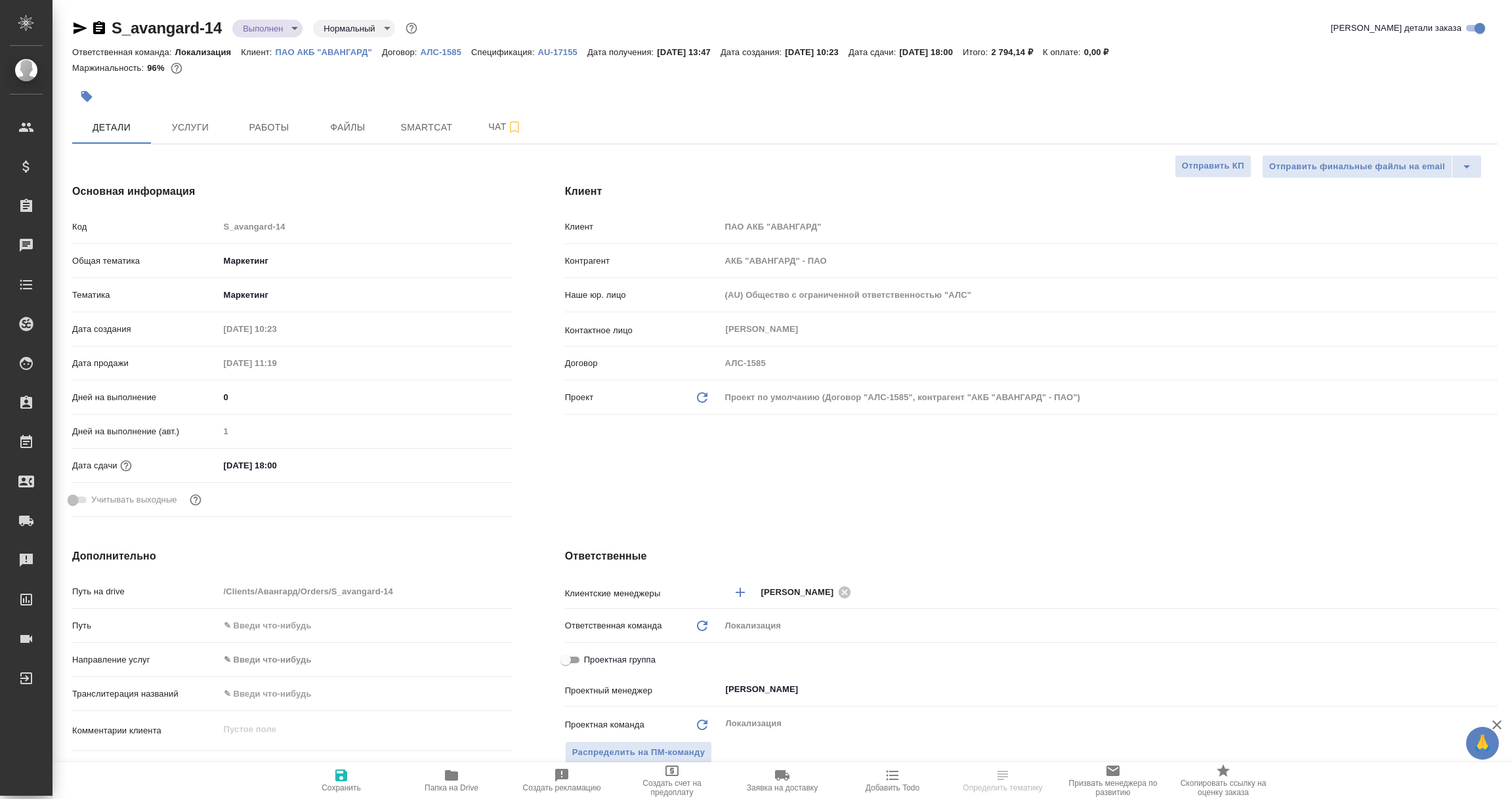
type textarea "x"
click at [76, 29] on icon "button" at bounding box center [81, 28] width 14 height 12
select select "RU"
type textarea "x"
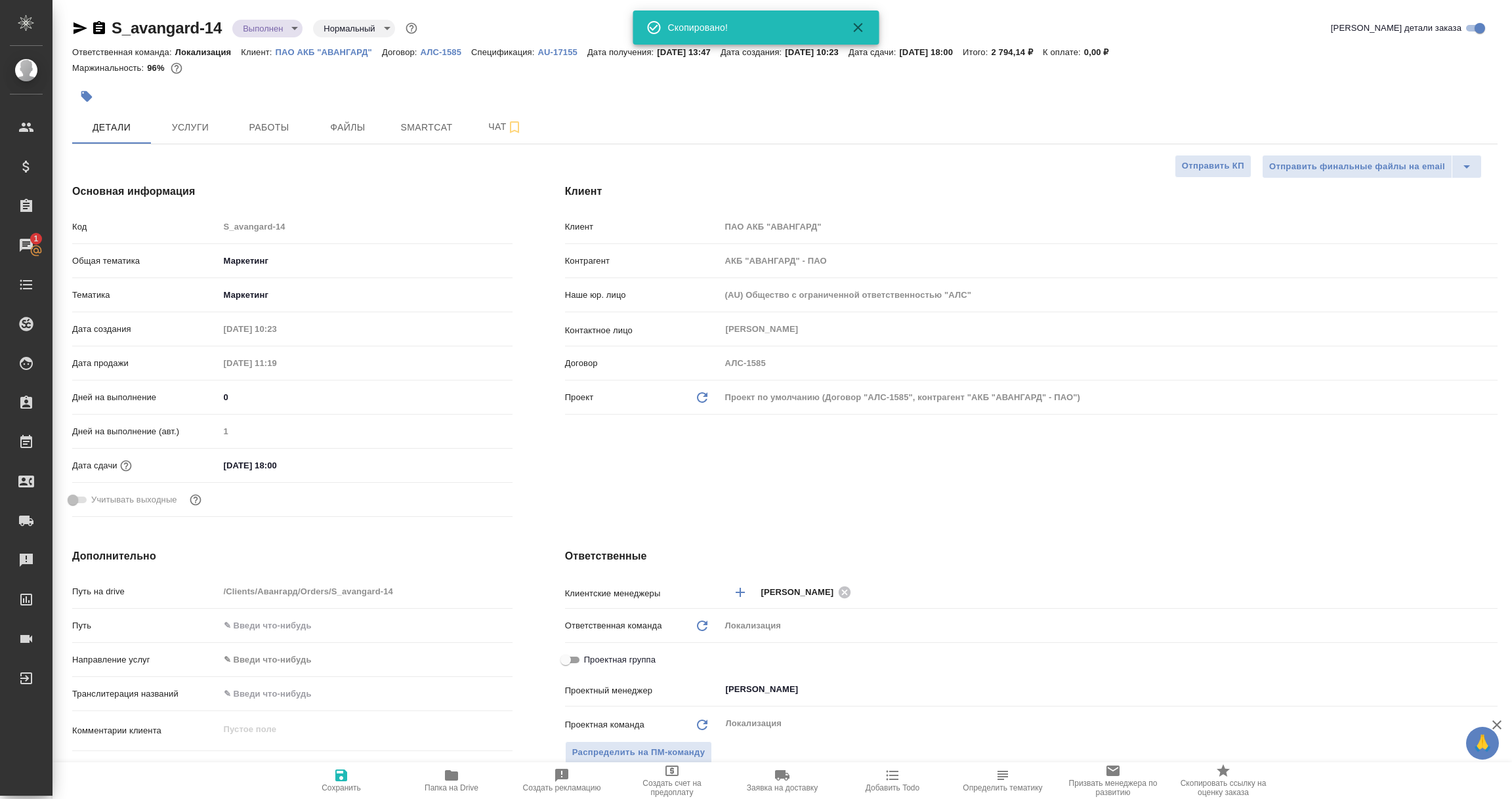
type textarea "x"
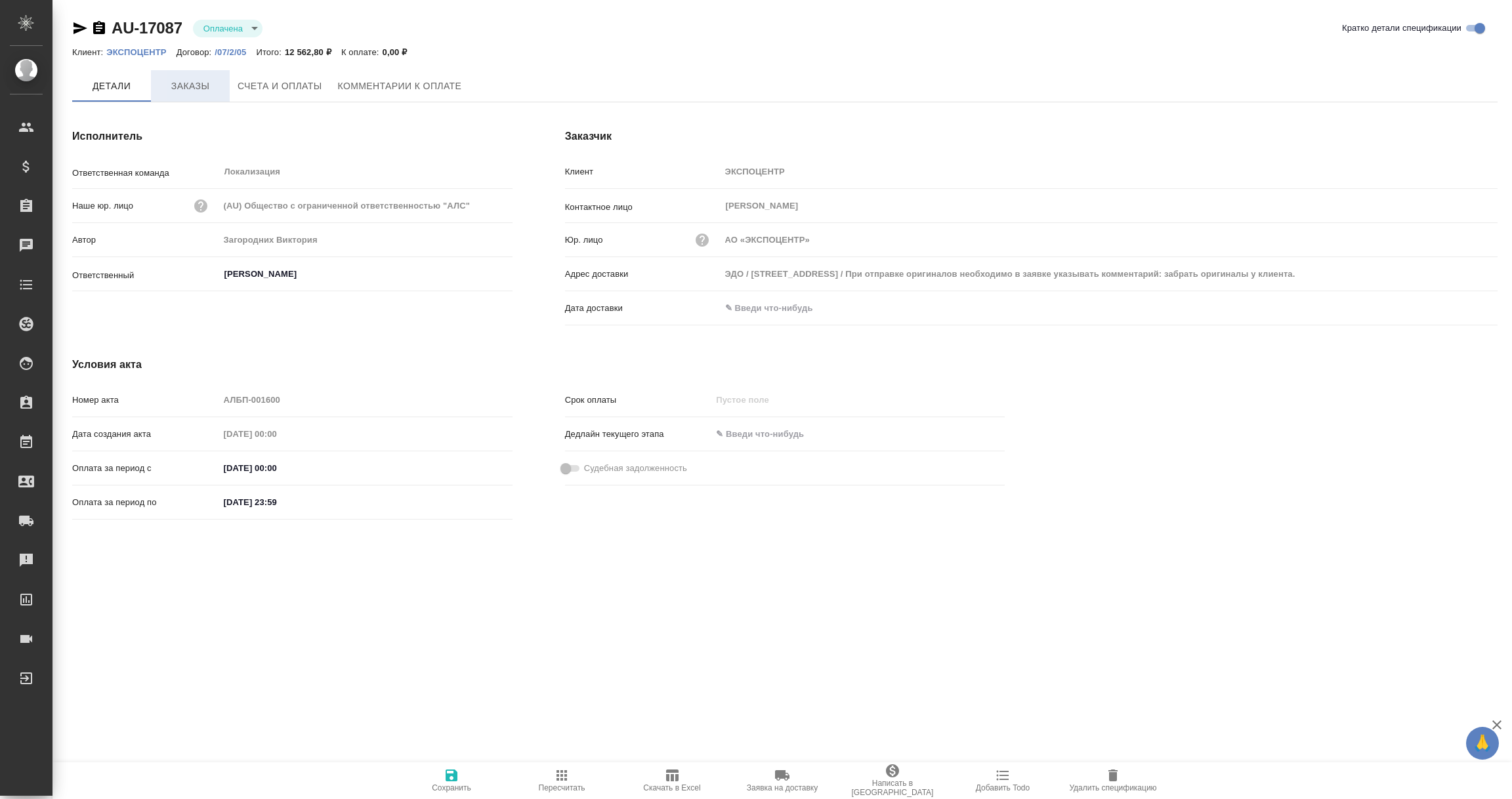
click at [184, 90] on span "Заказы" at bounding box center [190, 86] width 63 height 17
click at [191, 96] on button "Заказы" at bounding box center [190, 86] width 79 height 31
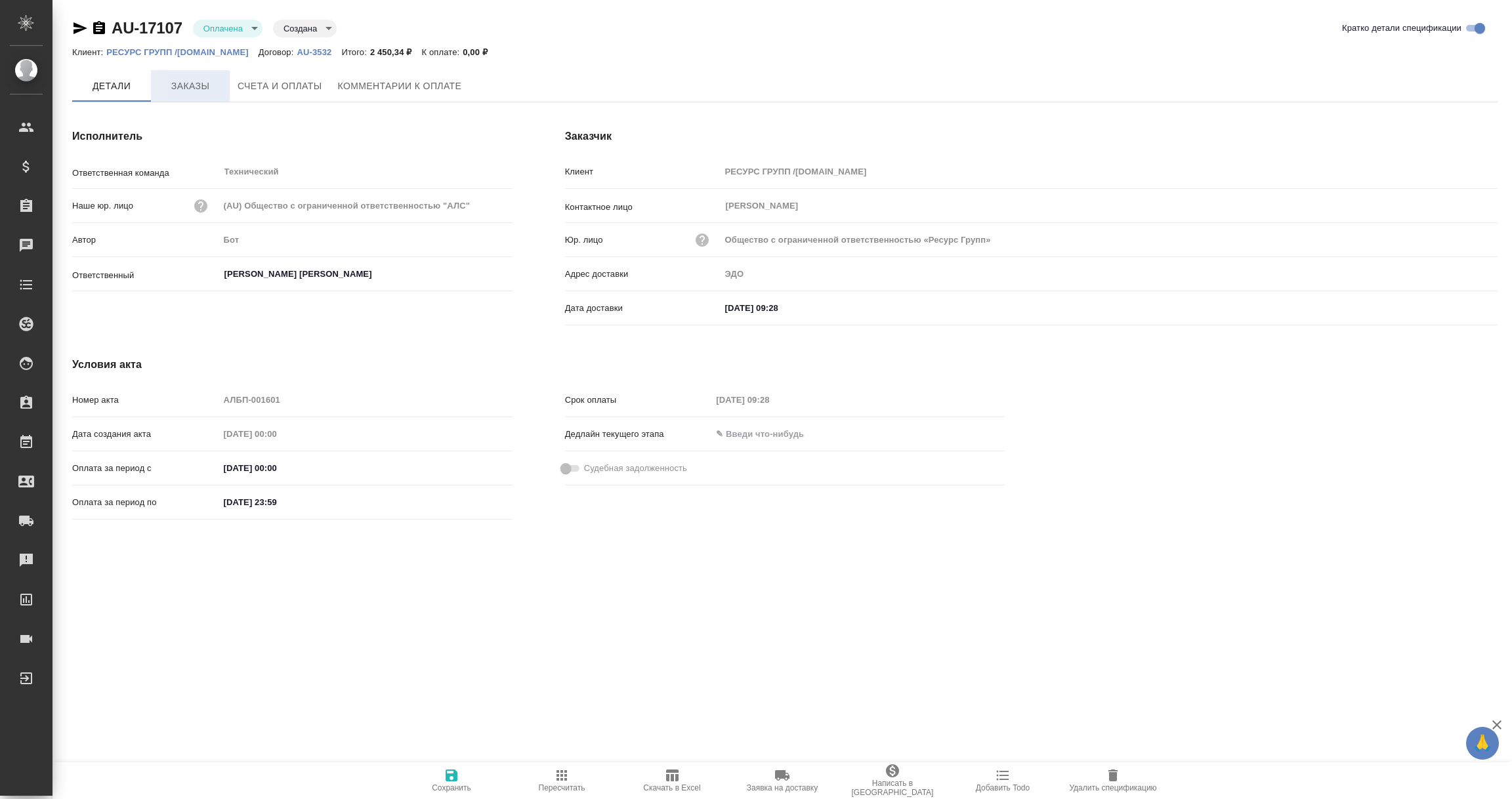
click at [183, 85] on span "Заказы" at bounding box center [190, 86] width 63 height 17
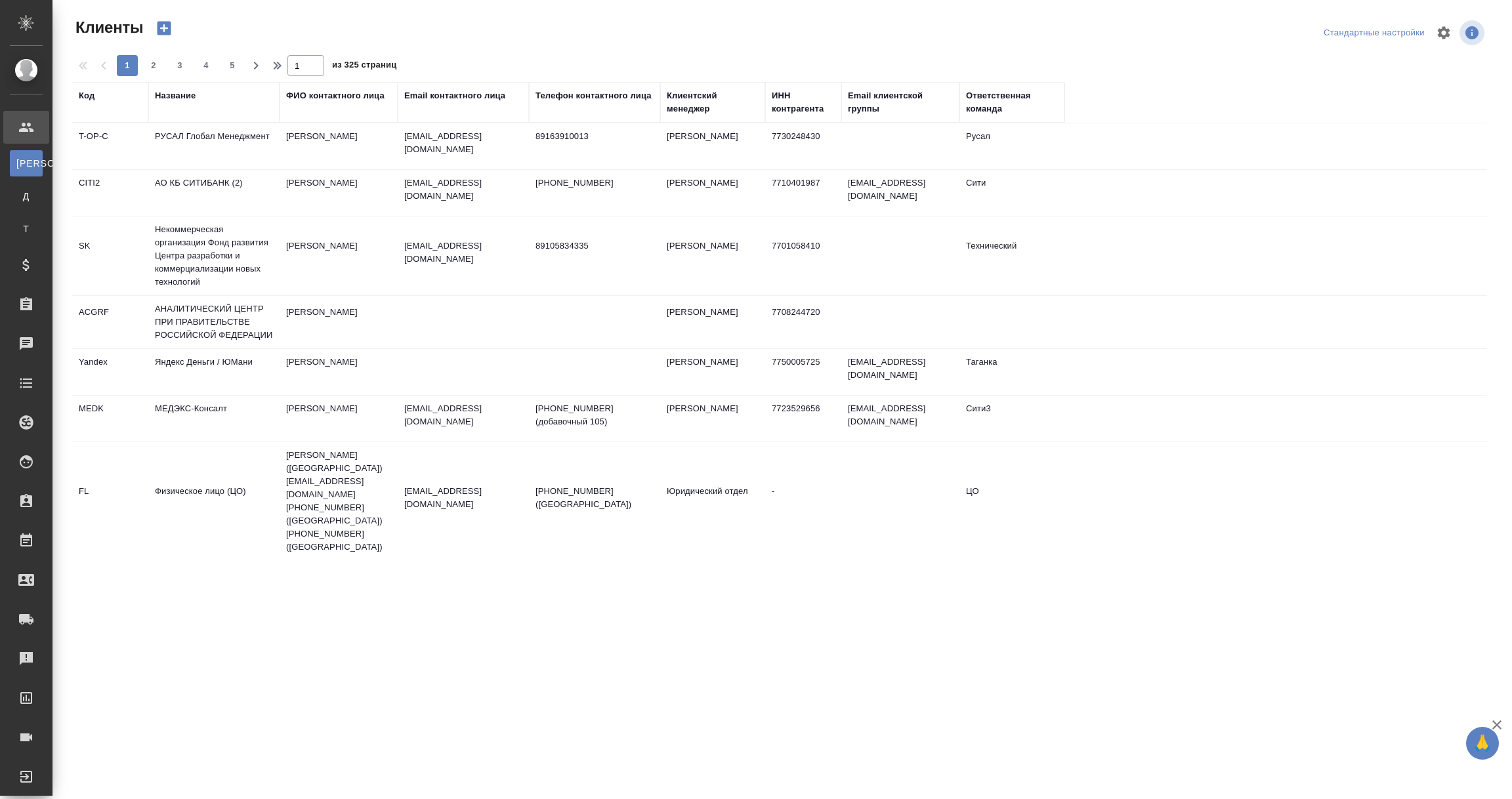
select select "RU"
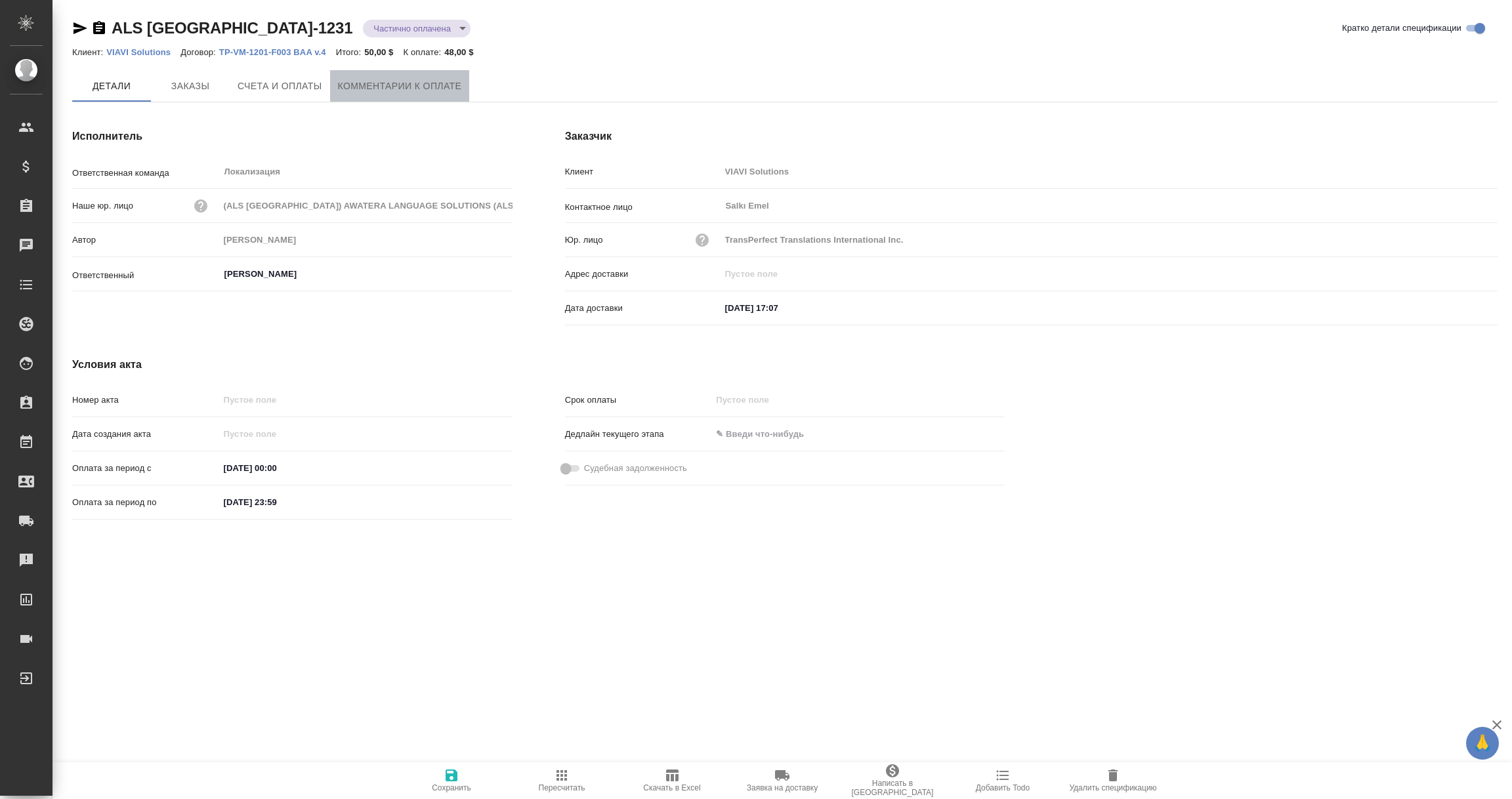
click at [424, 84] on span "Комментарии к оплате" at bounding box center [400, 86] width 124 height 17
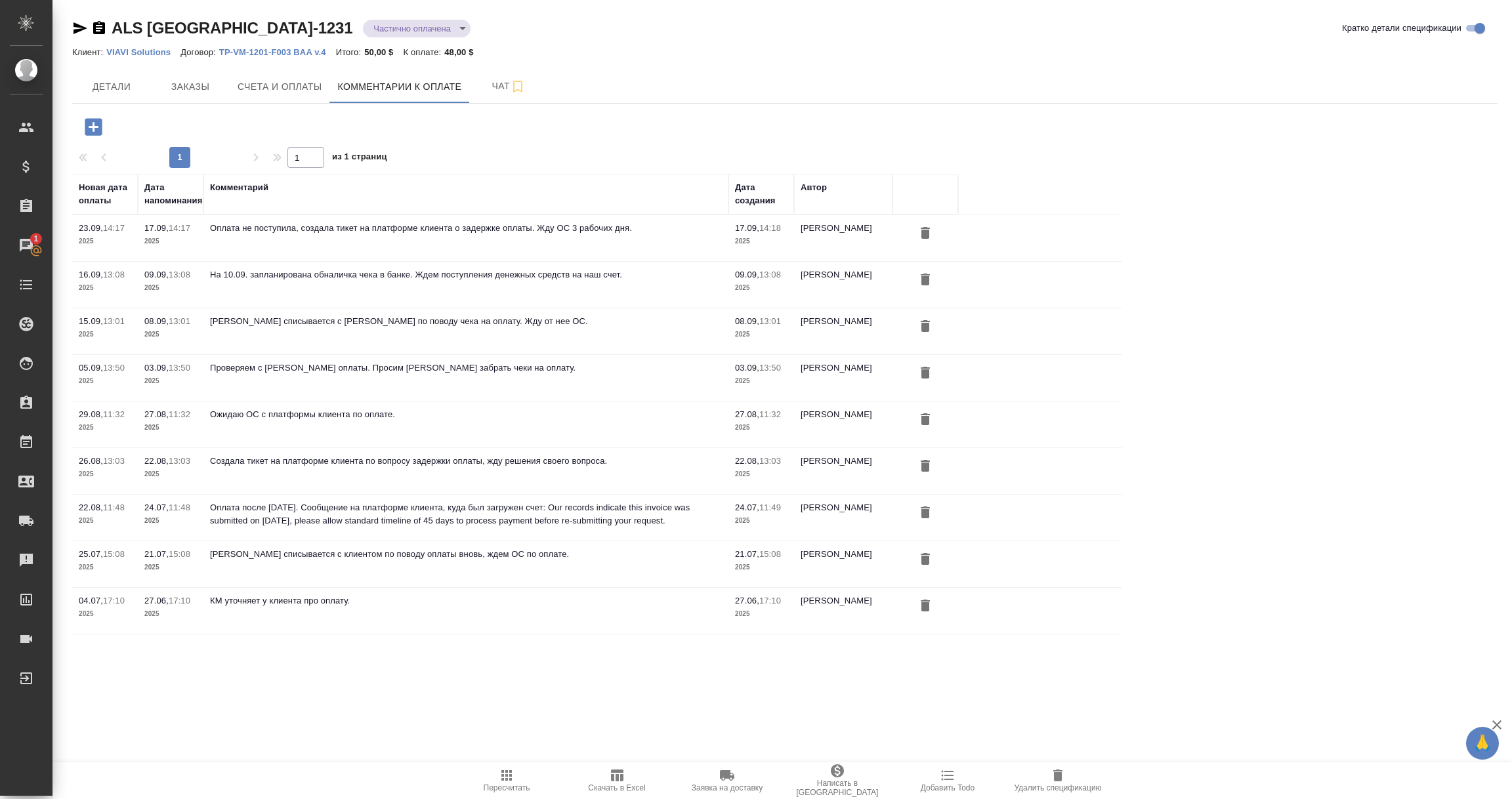
click at [96, 127] on icon "button" at bounding box center [93, 127] width 23 height 23
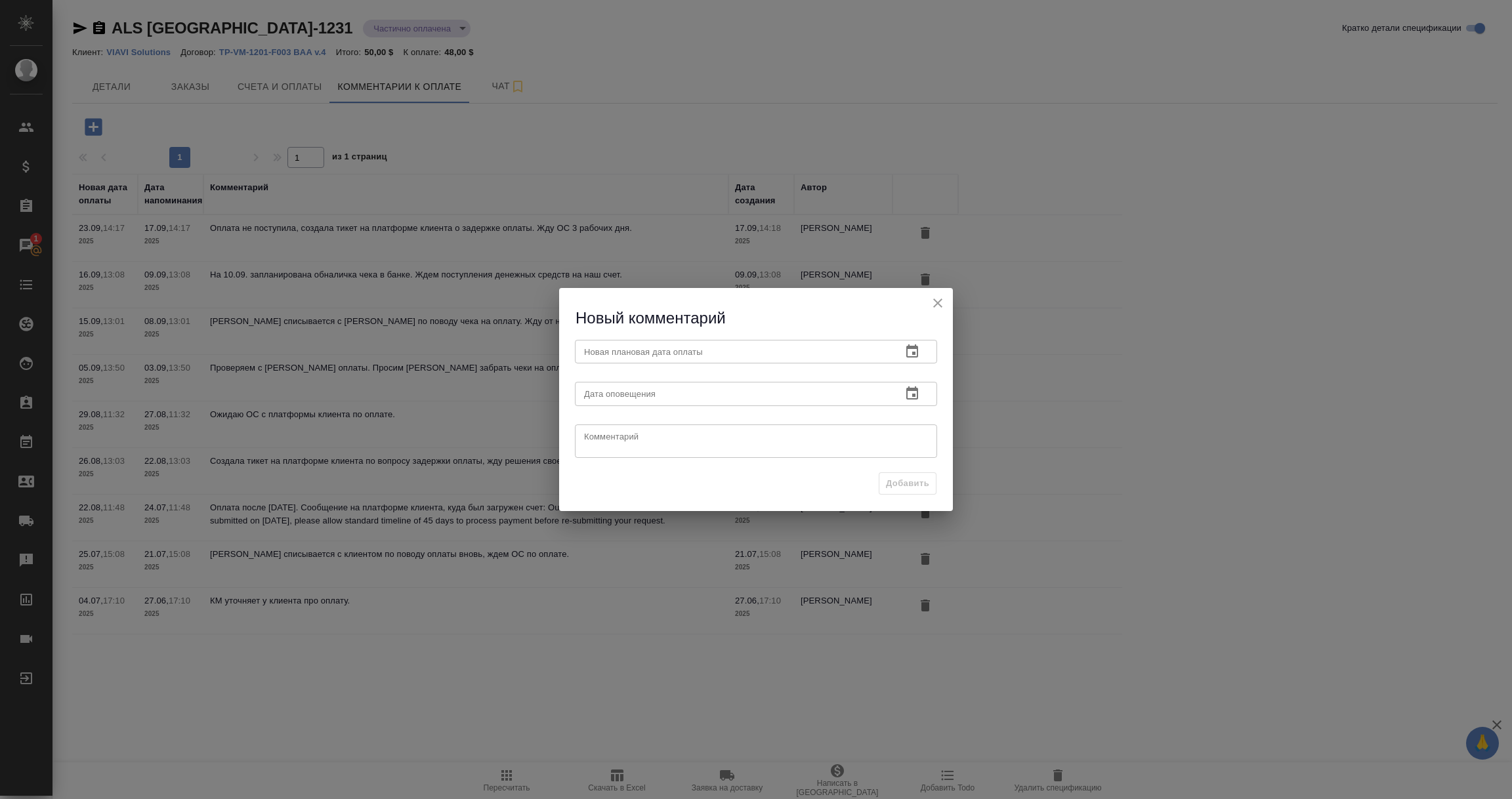
click at [914, 349] on icon "button" at bounding box center [912, 351] width 16 height 16
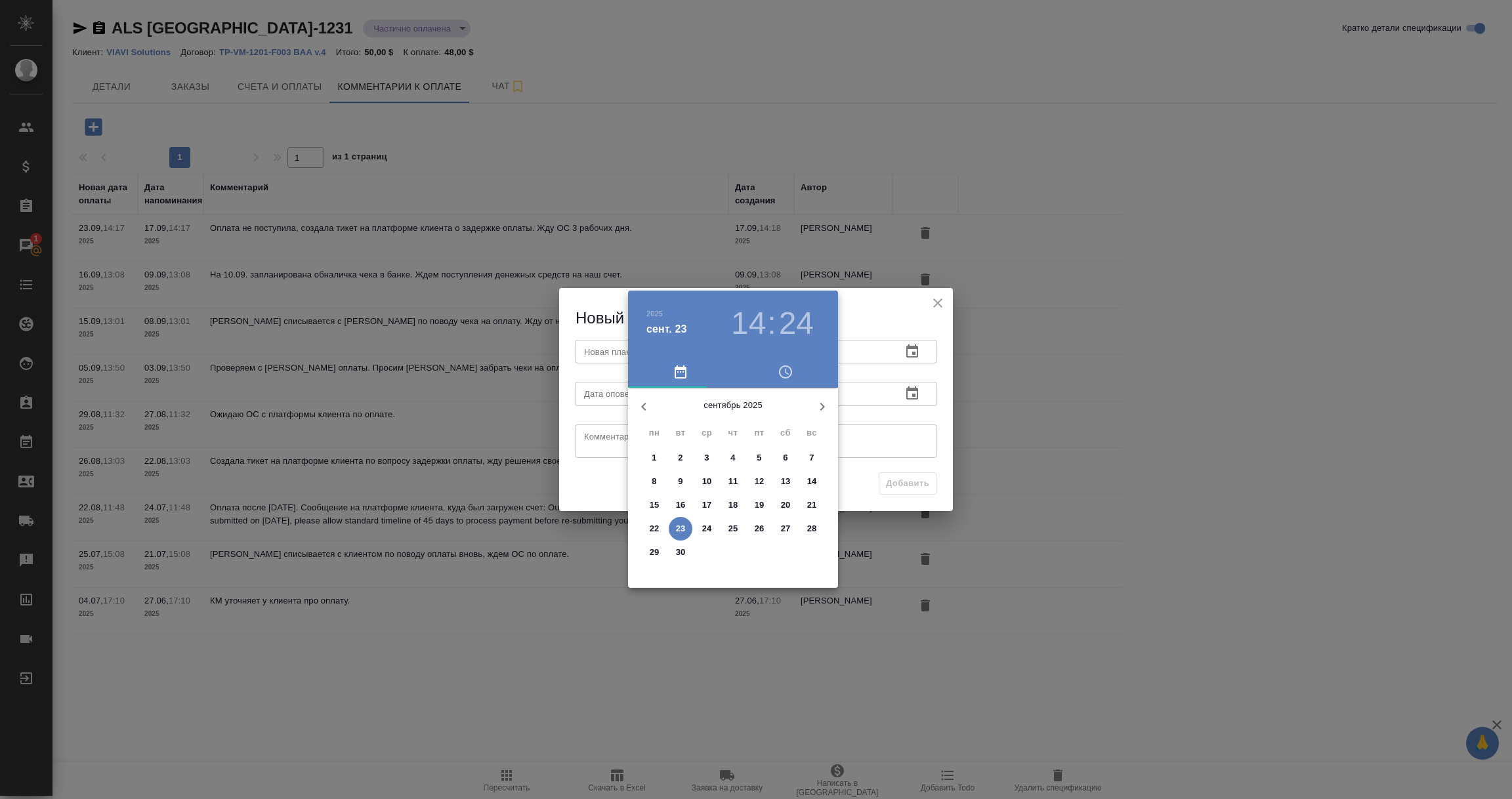
click at [679, 555] on p "30" at bounding box center [681, 552] width 10 height 13
type input "30.09.2025 14:24"
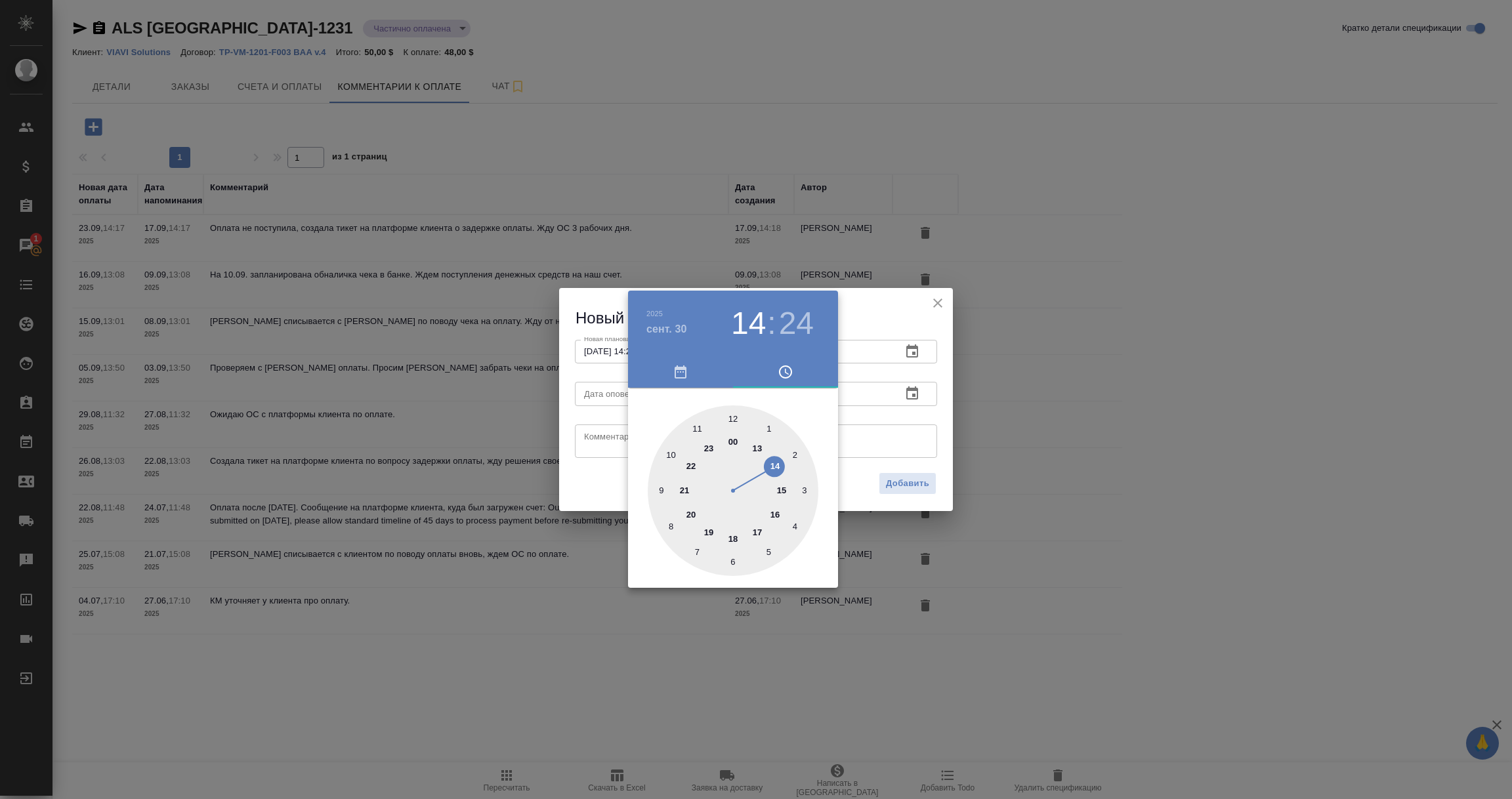
click at [904, 415] on div at bounding box center [756, 400] width 1512 height 799
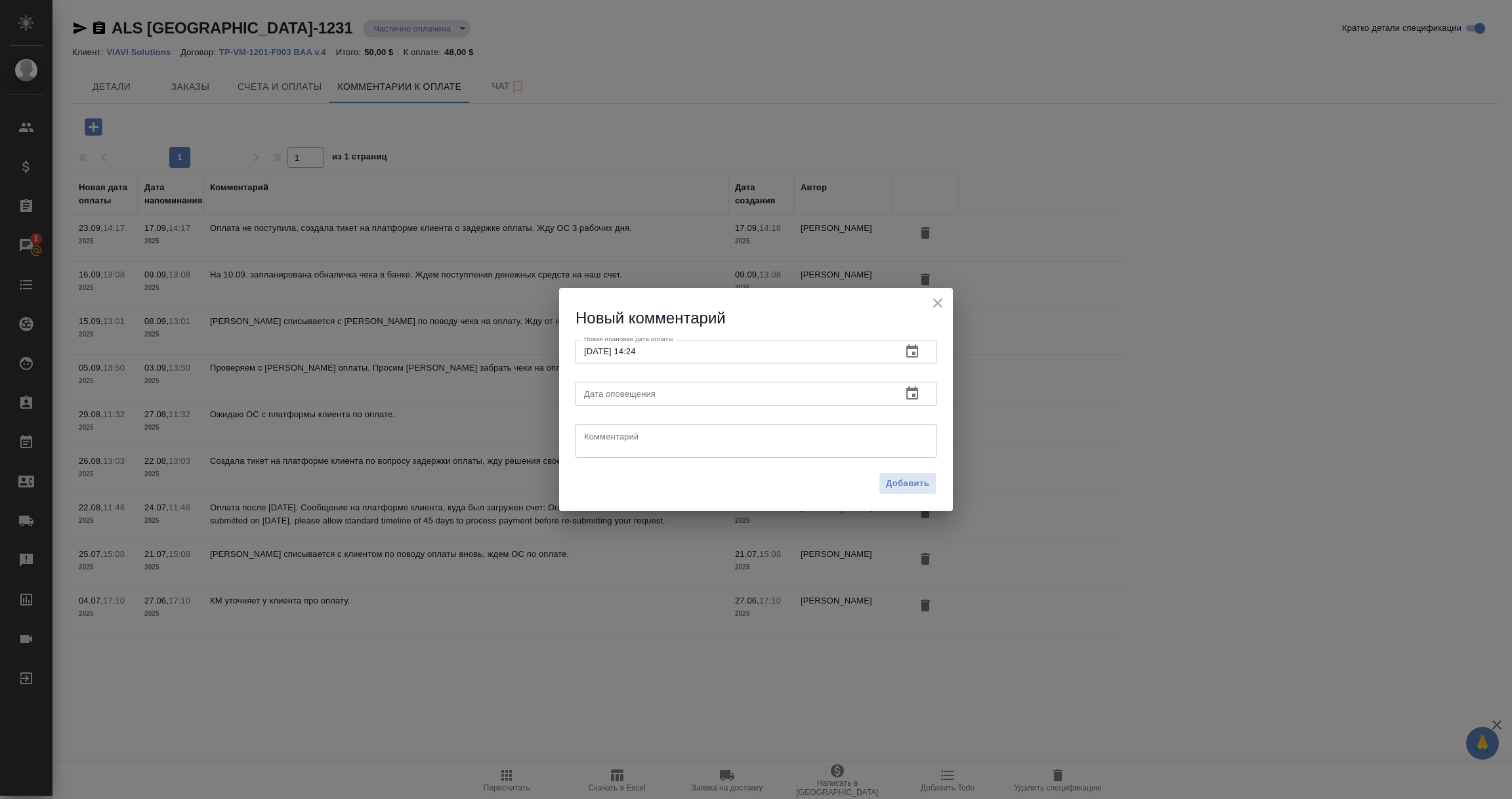
click at [914, 393] on icon "button" at bounding box center [912, 393] width 16 height 16
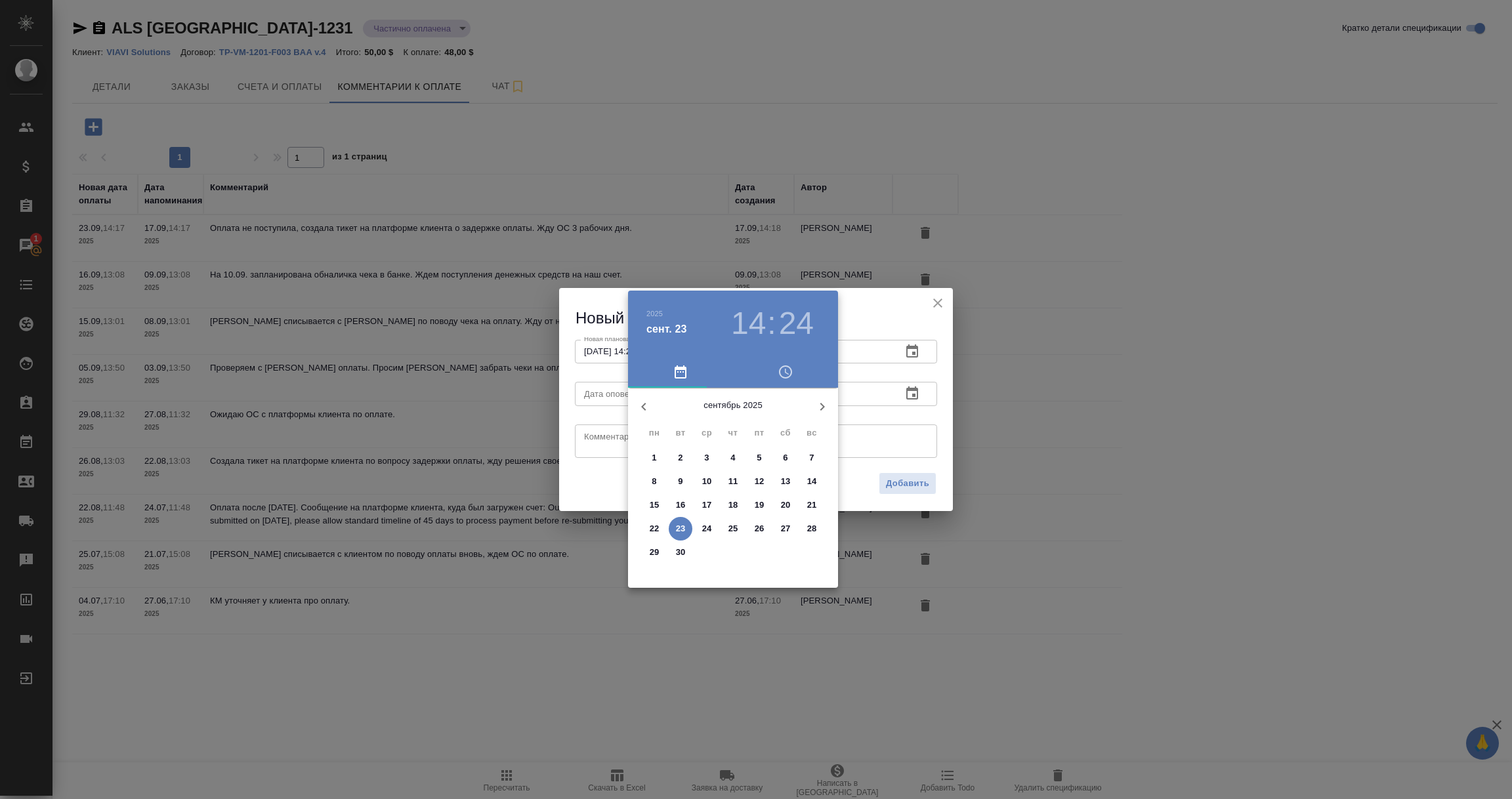
click at [679, 527] on p "23" at bounding box center [681, 529] width 10 height 13
type input "23.09.2025 14:24"
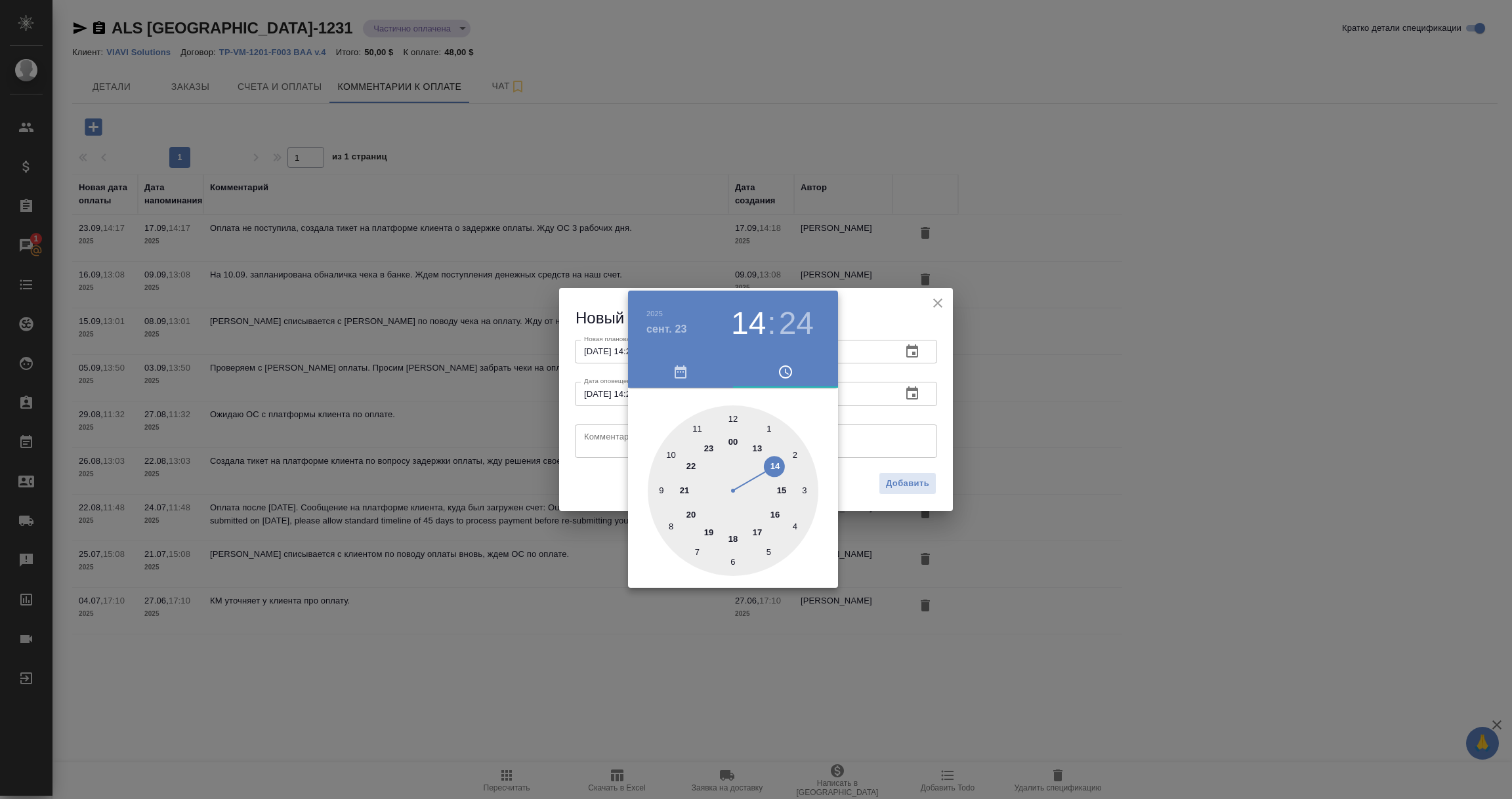
click at [615, 448] on div at bounding box center [756, 400] width 1512 height 799
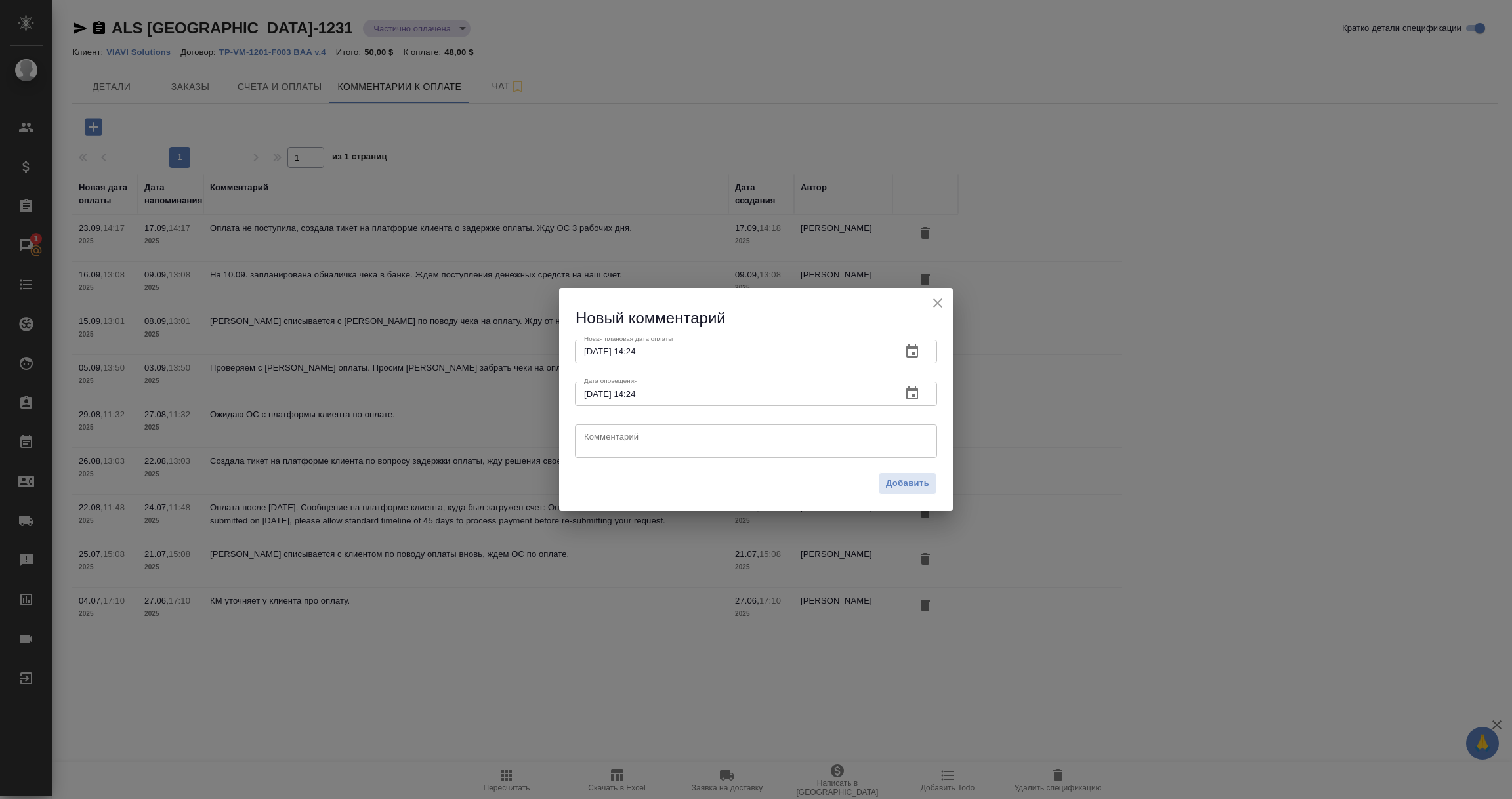
click at [615, 448] on textarea at bounding box center [756, 441] width 344 height 19
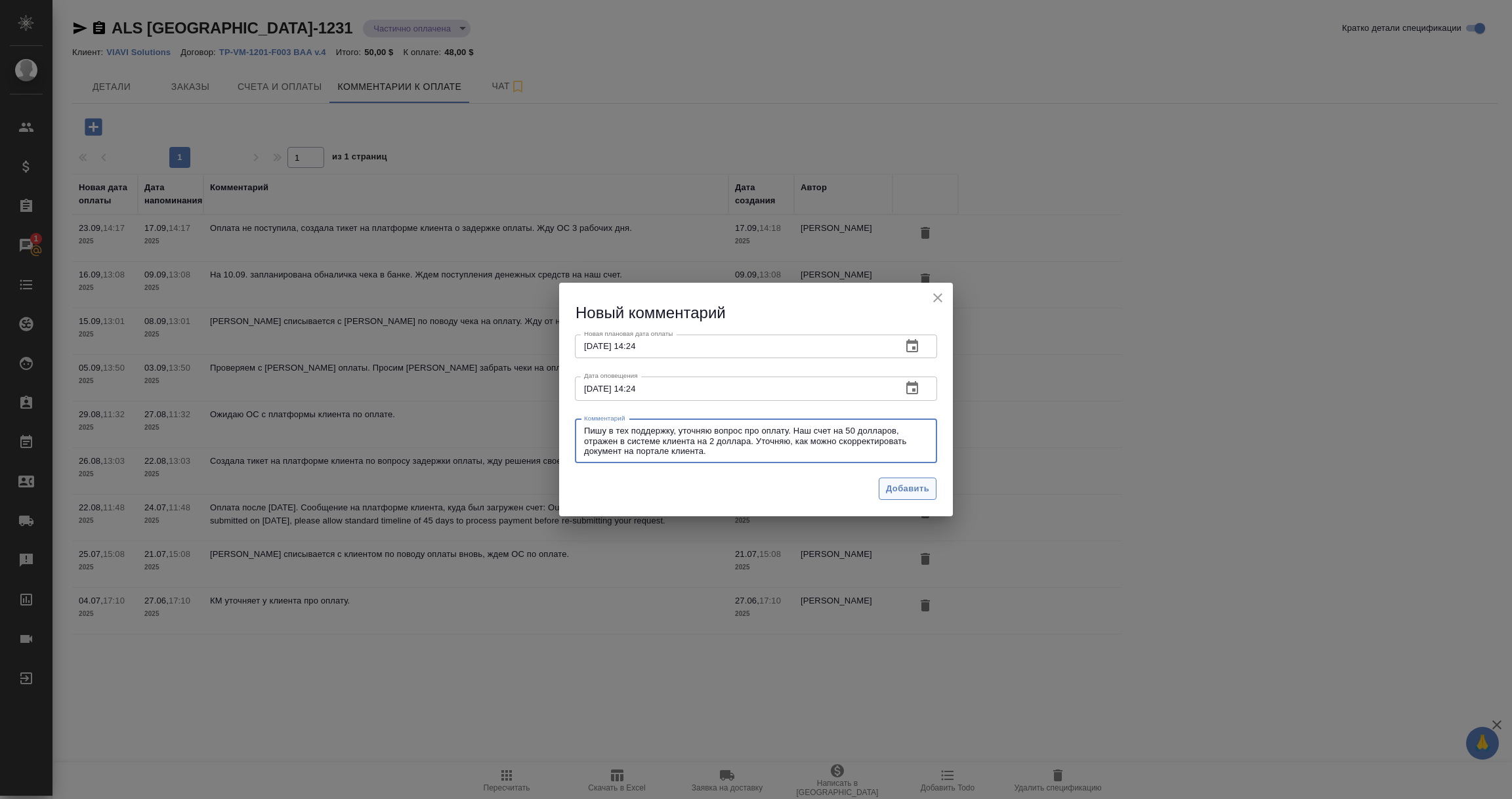
type textarea "Пишу в тех поддержку, уточняю вопрос про оплату. Наш счет на 50 долларов, отраж…"
click at [900, 498] on button "Добавить" at bounding box center [908, 489] width 58 height 23
